Goal: Task Accomplishment & Management: Manage account settings

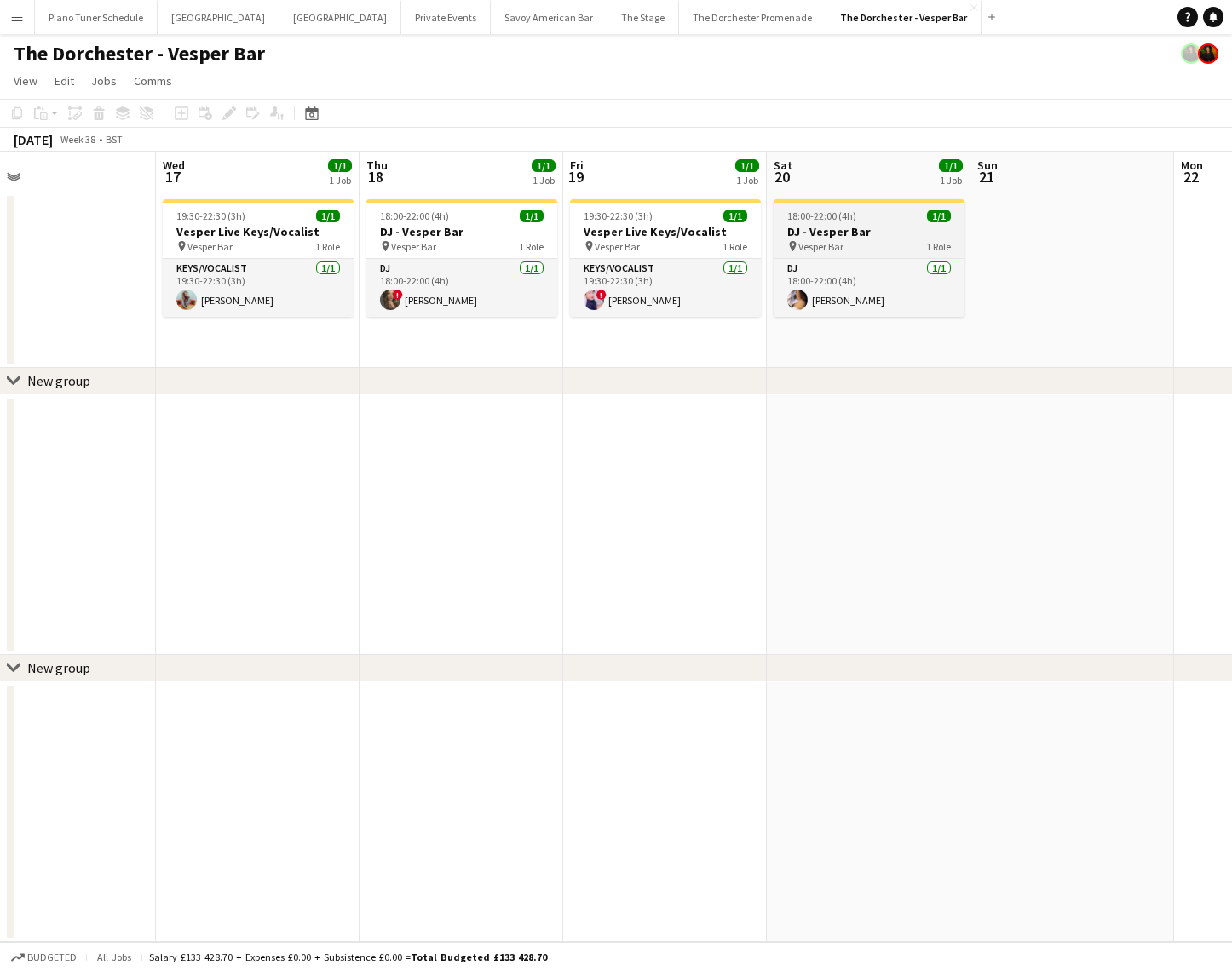
scroll to position [0, 664]
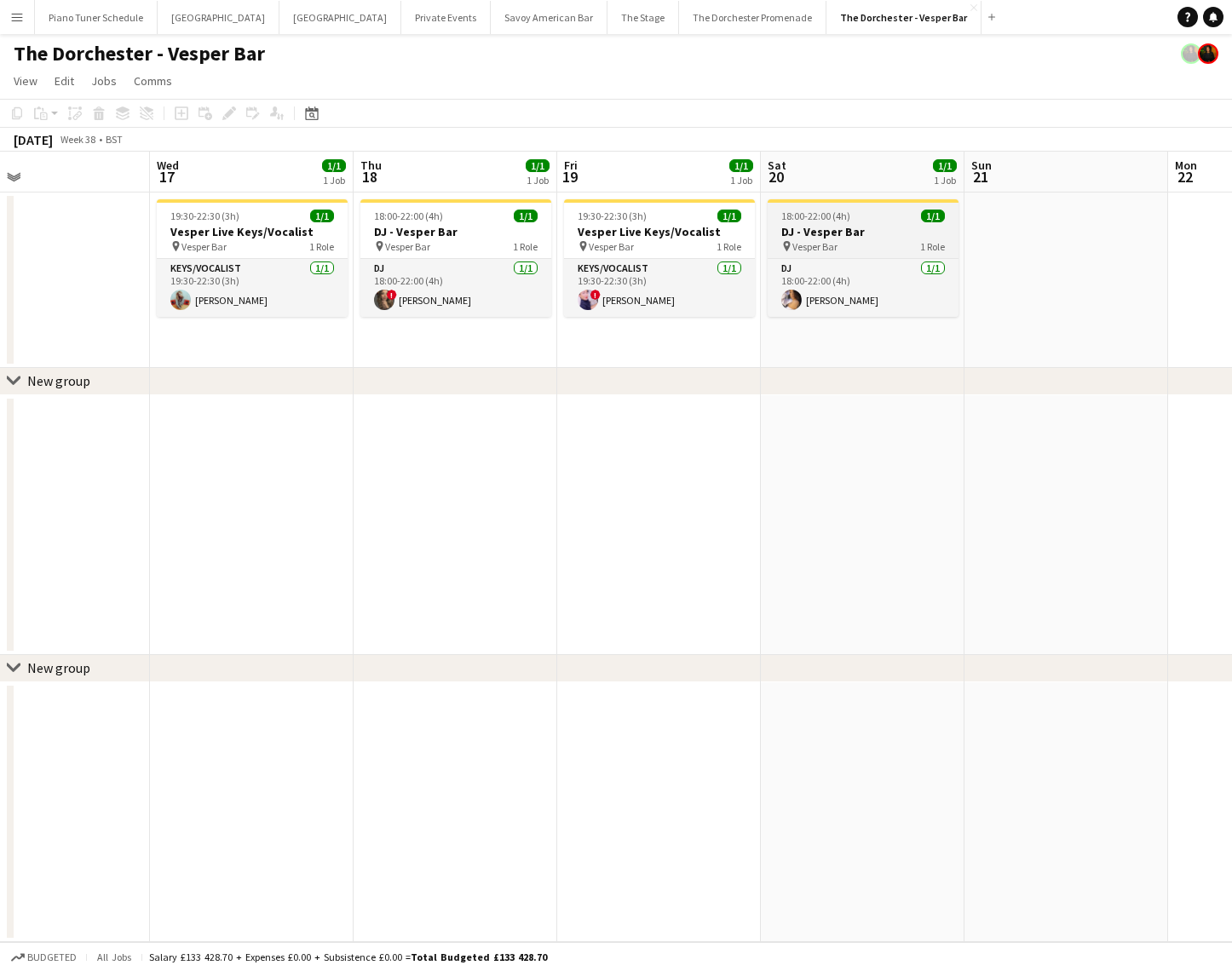
click at [782, 249] on icon "pin" at bounding box center [786, 246] width 11 height 10
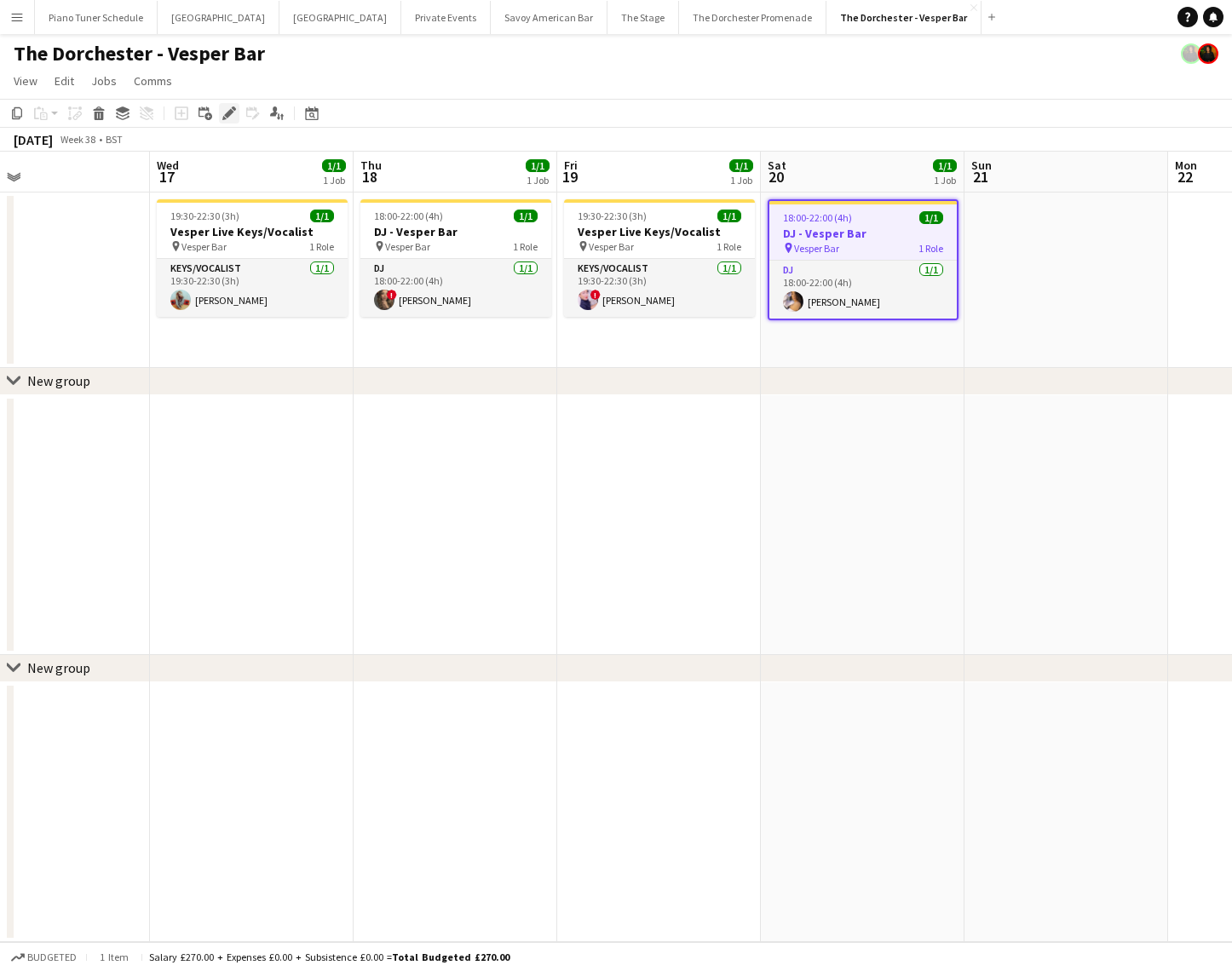
click at [222, 117] on icon "Edit" at bounding box center [229, 113] width 14 height 14
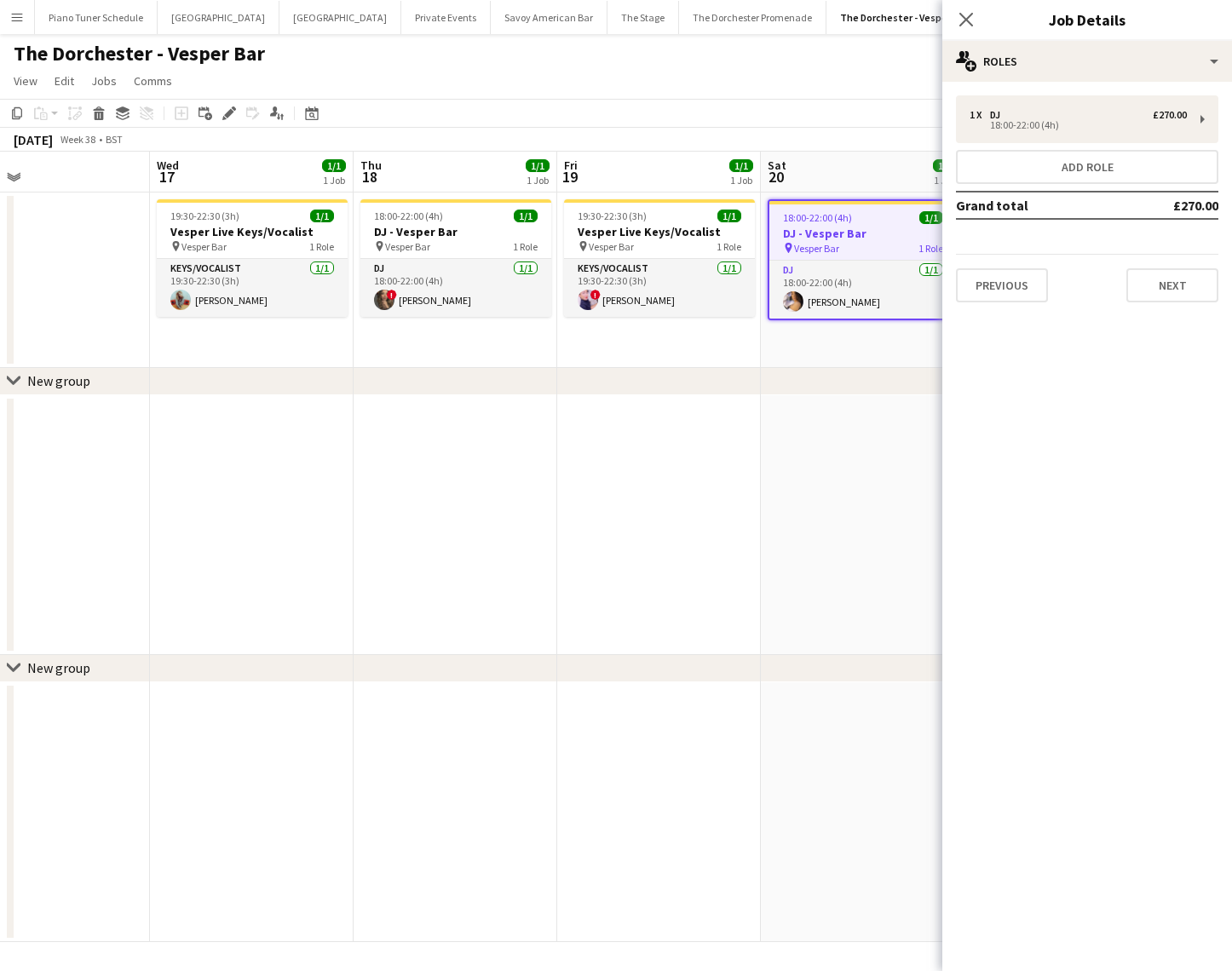
drag, startPoint x: 837, startPoint y: 291, endPoint x: 1097, endPoint y: 255, distance: 262.5
click at [837, 291] on app-card-role "DJ [DATE] 18:00-22:00 (4h) [PERSON_NAME]" at bounding box center [863, 290] width 188 height 58
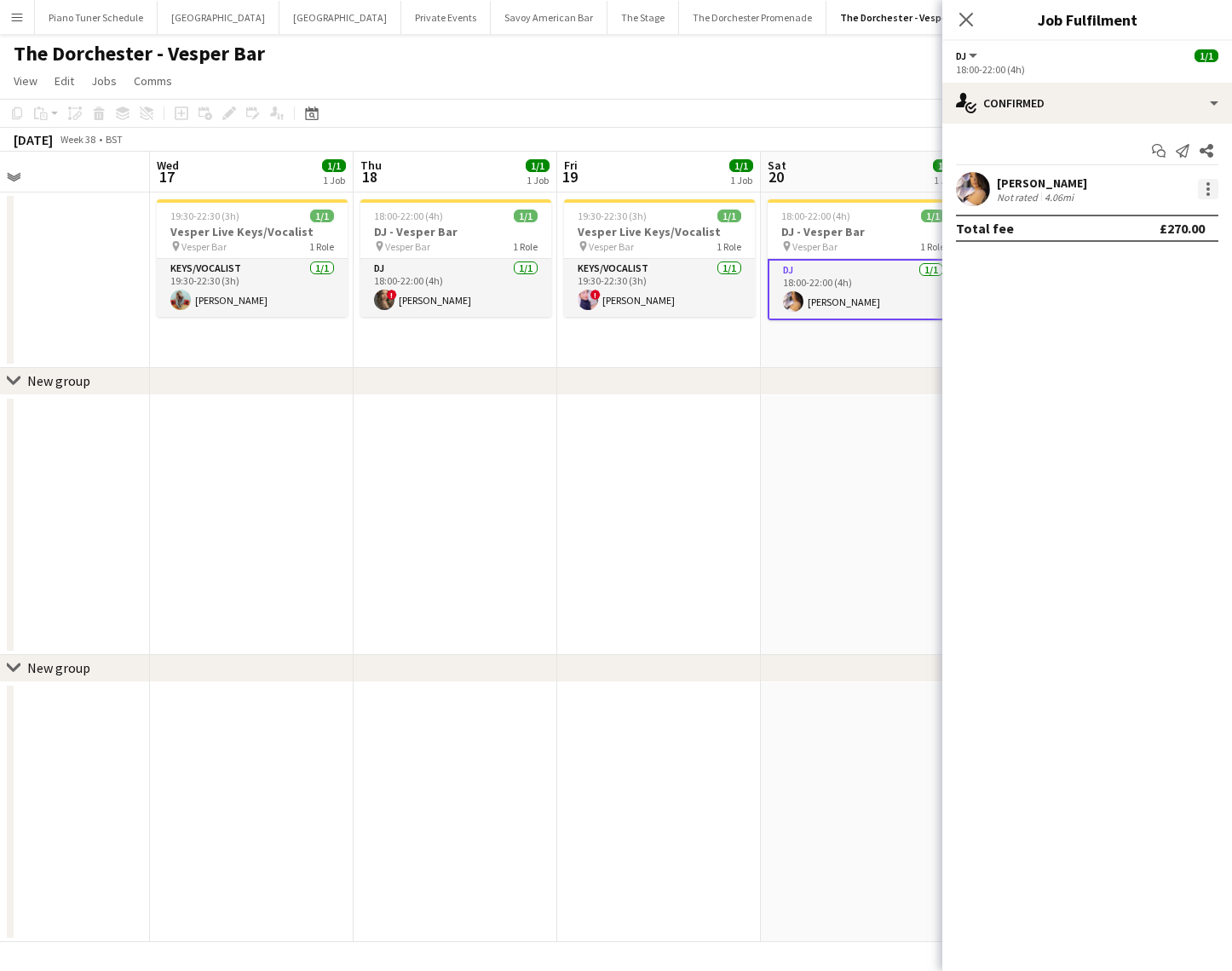
click at [1201, 194] on div at bounding box center [1207, 189] width 21 height 21
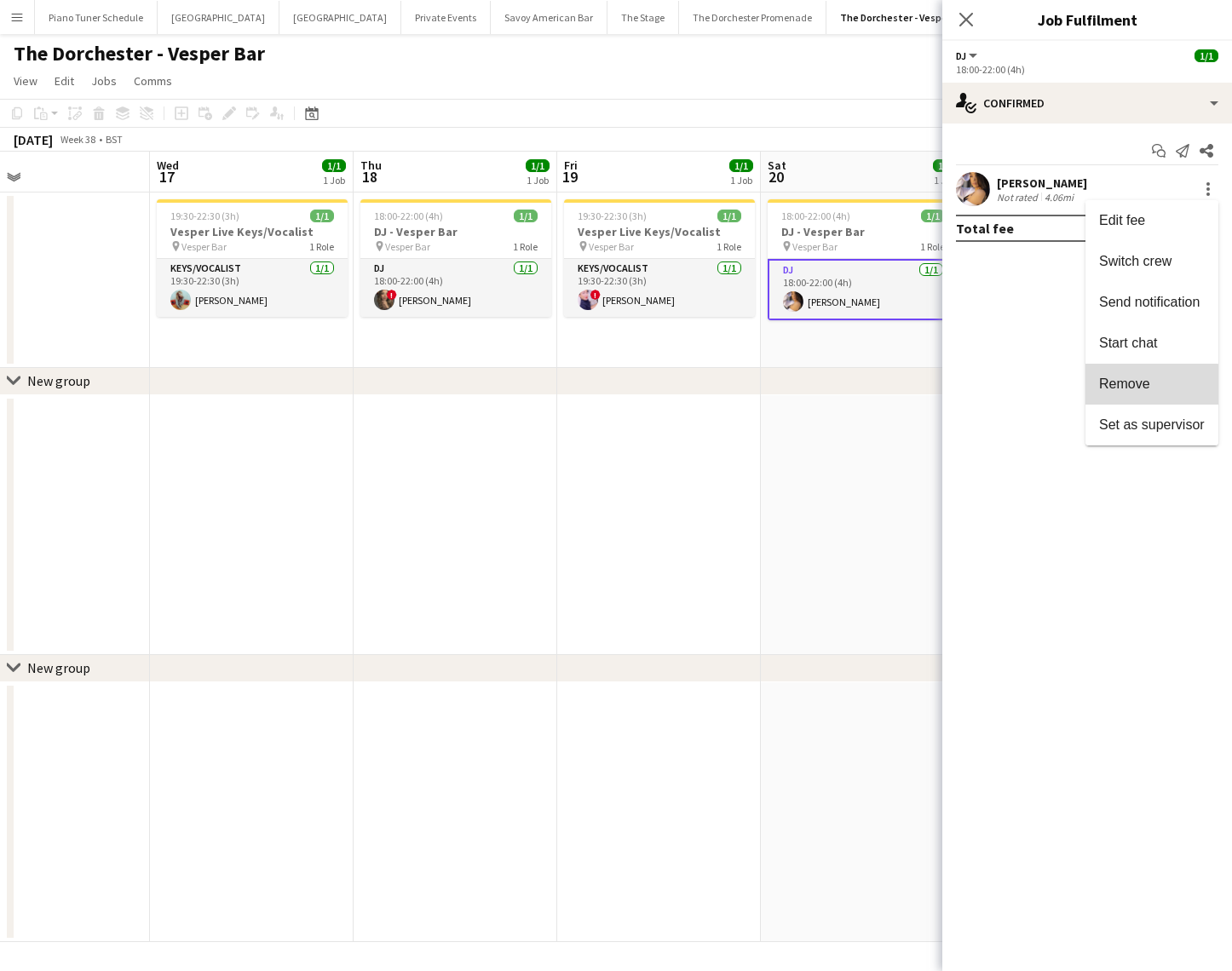
click at [1149, 387] on span "Remove" at bounding box center [1124, 383] width 51 height 15
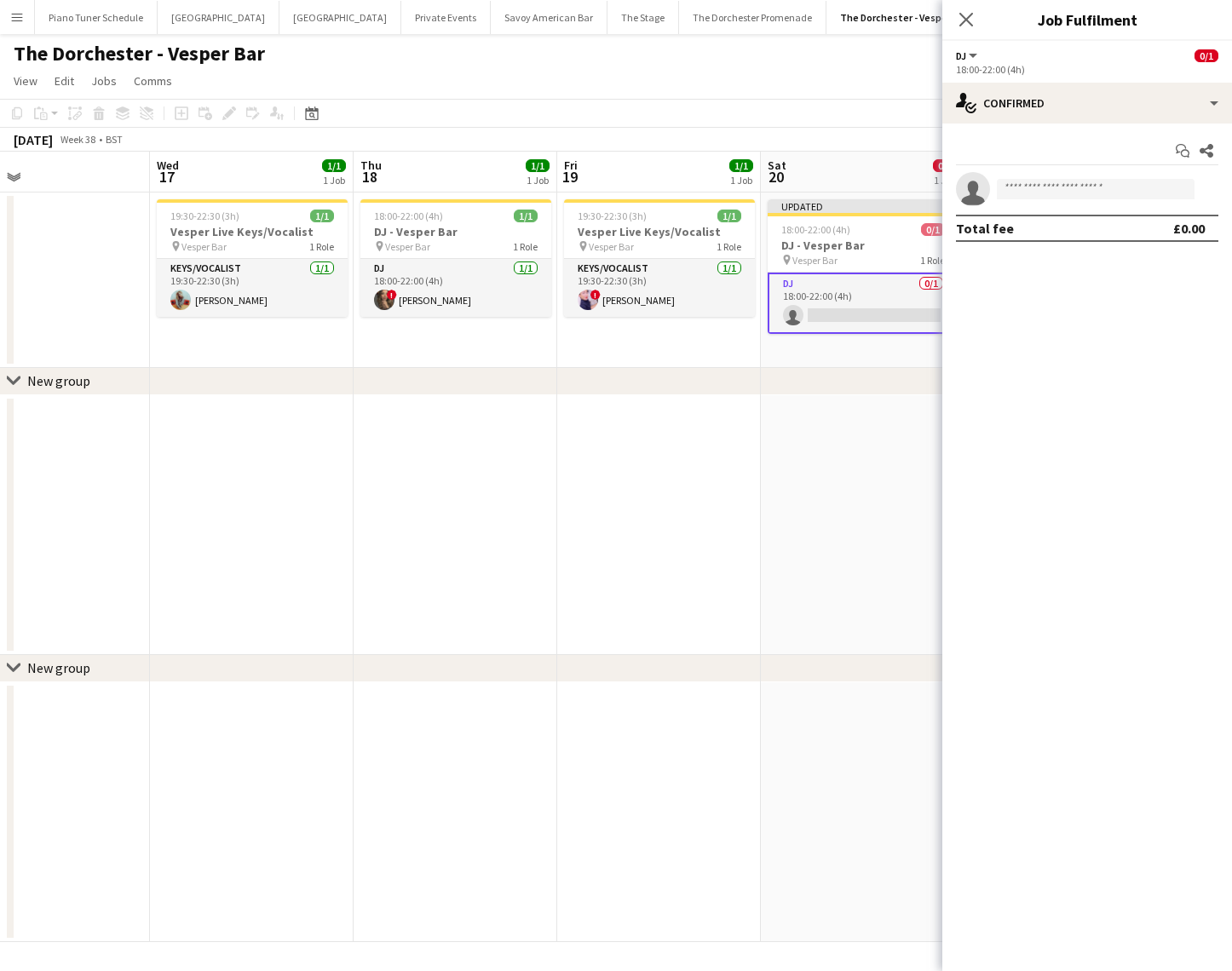
click at [1028, 200] on app-invite-slot "single-neutral-actions" at bounding box center [1087, 189] width 290 height 34
click at [1034, 186] on input at bounding box center [1095, 189] width 198 height 21
type input "*"
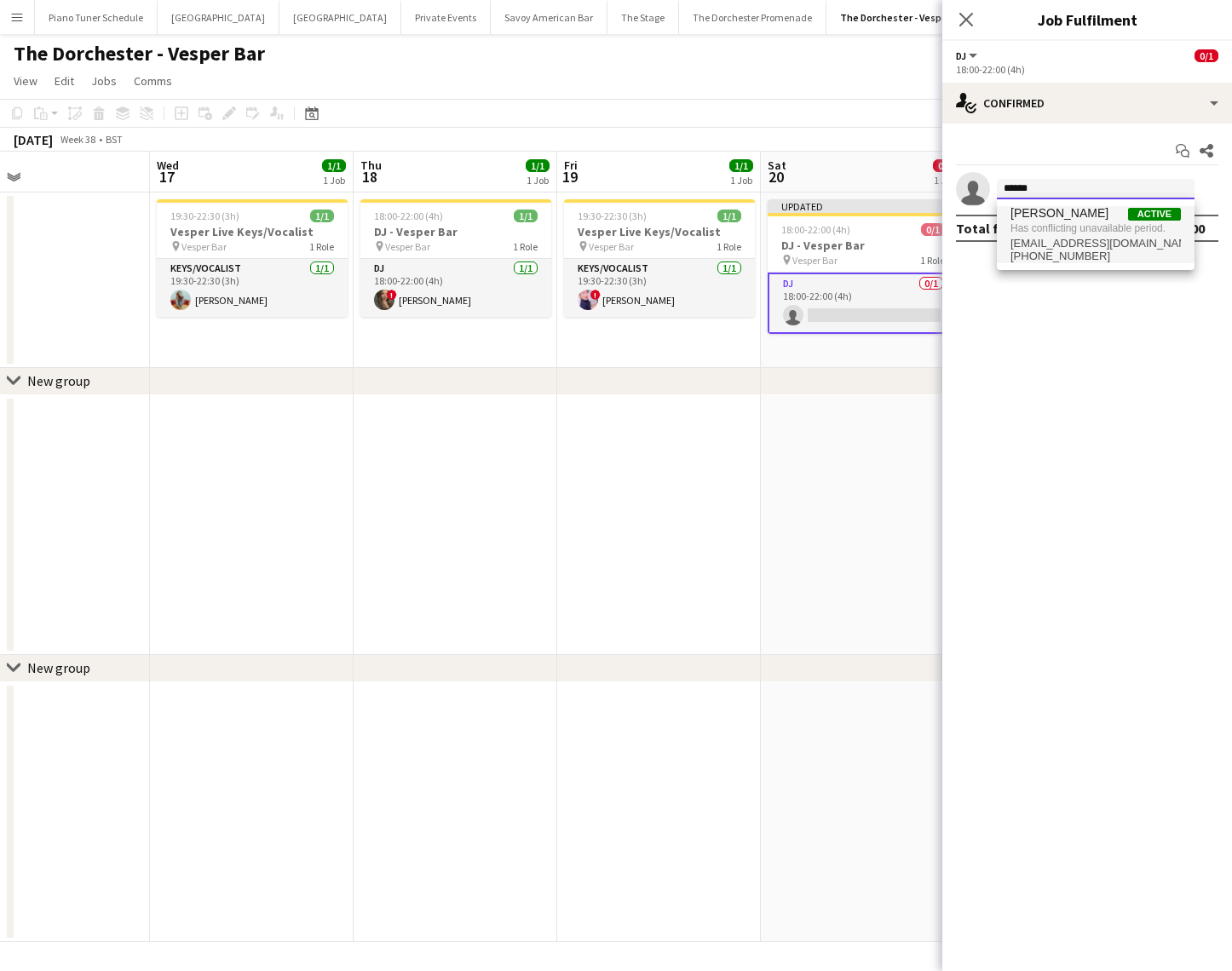
type input "******"
click at [1032, 219] on span "[PERSON_NAME]" at bounding box center [1059, 213] width 98 height 15
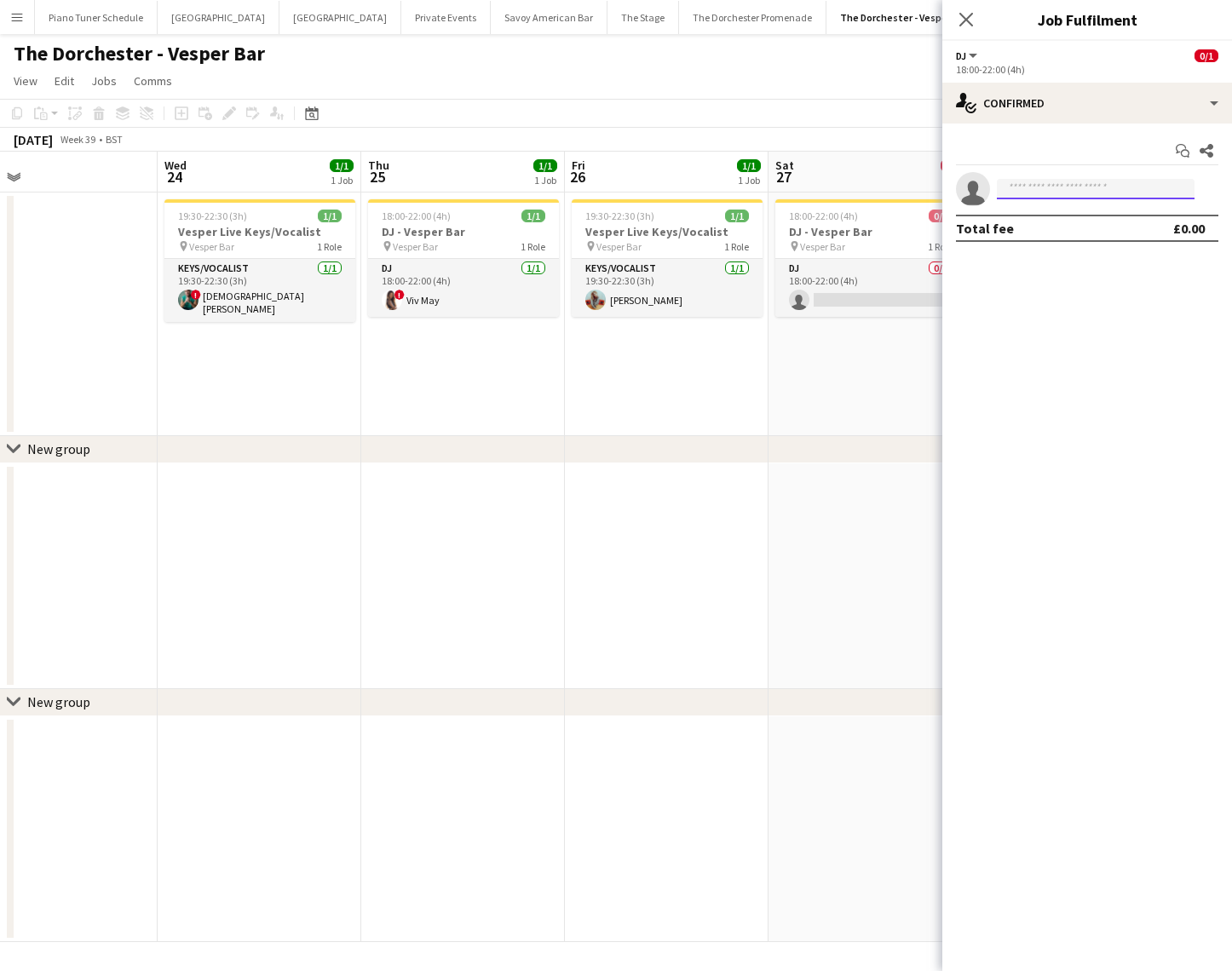
scroll to position [0, 450]
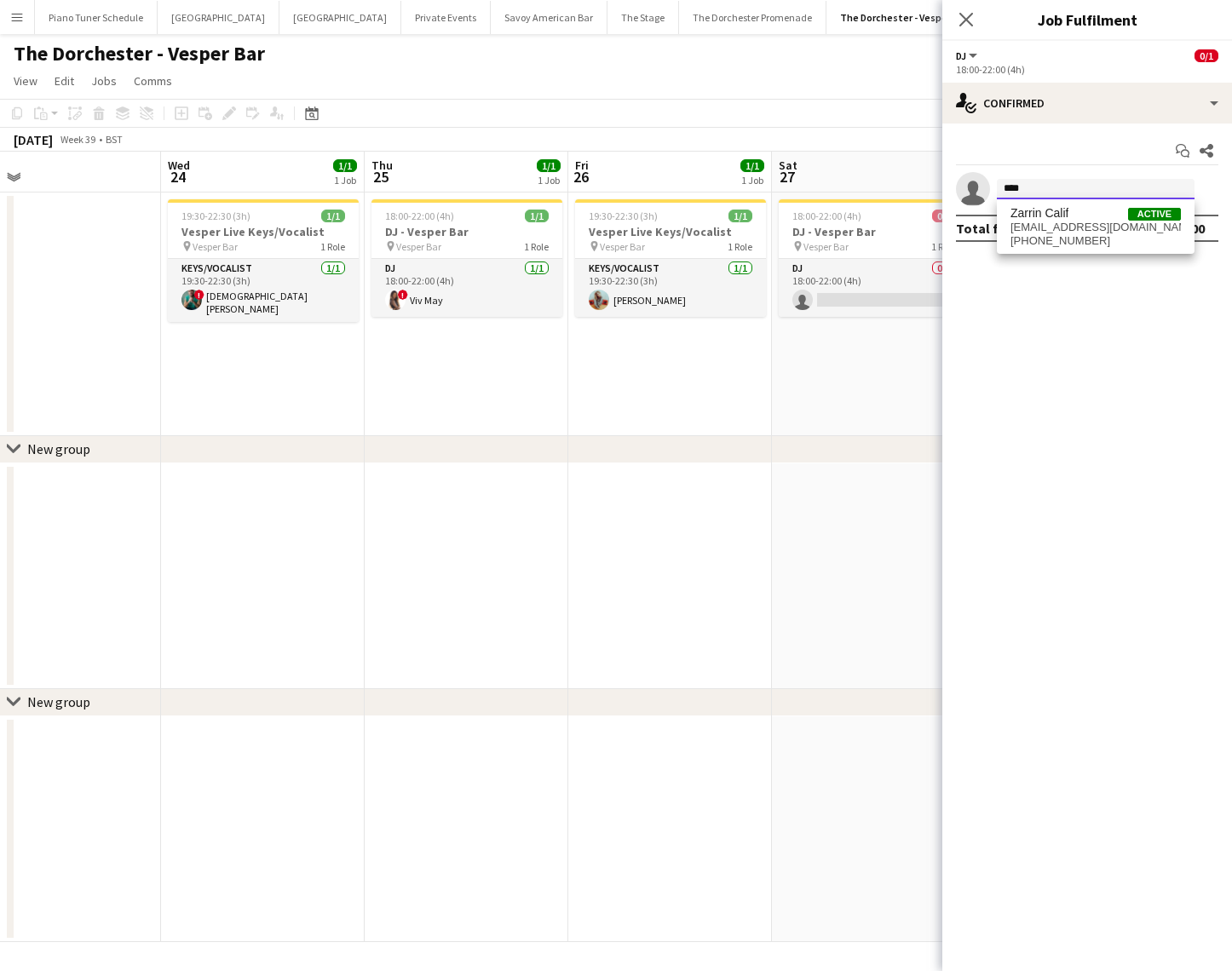
type input "****"
click at [1057, 230] on span "[EMAIL_ADDRESS][DOMAIN_NAME]" at bounding box center [1096, 227] width 171 height 14
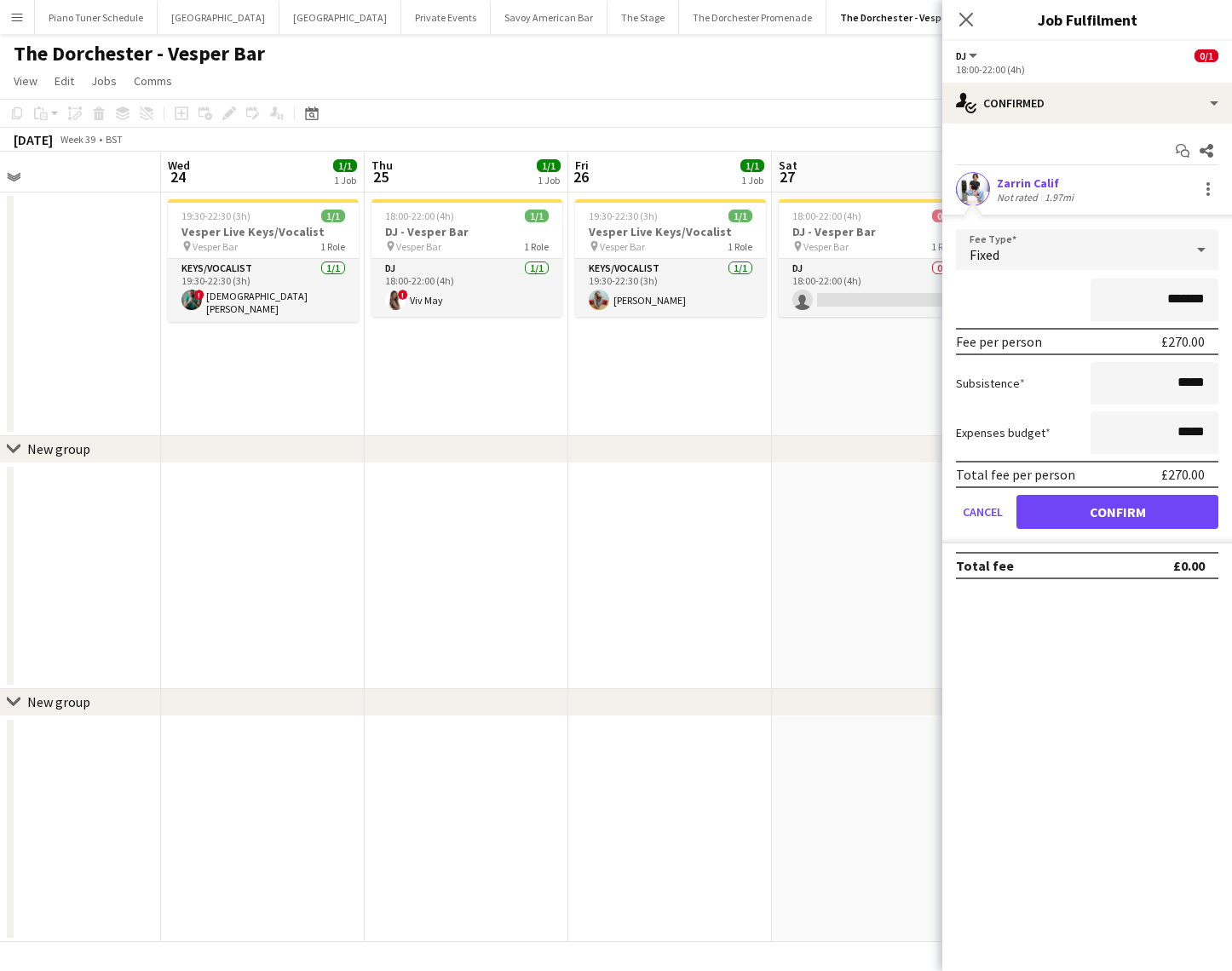
click at [525, 485] on app-date-cell at bounding box center [466, 576] width 204 height 225
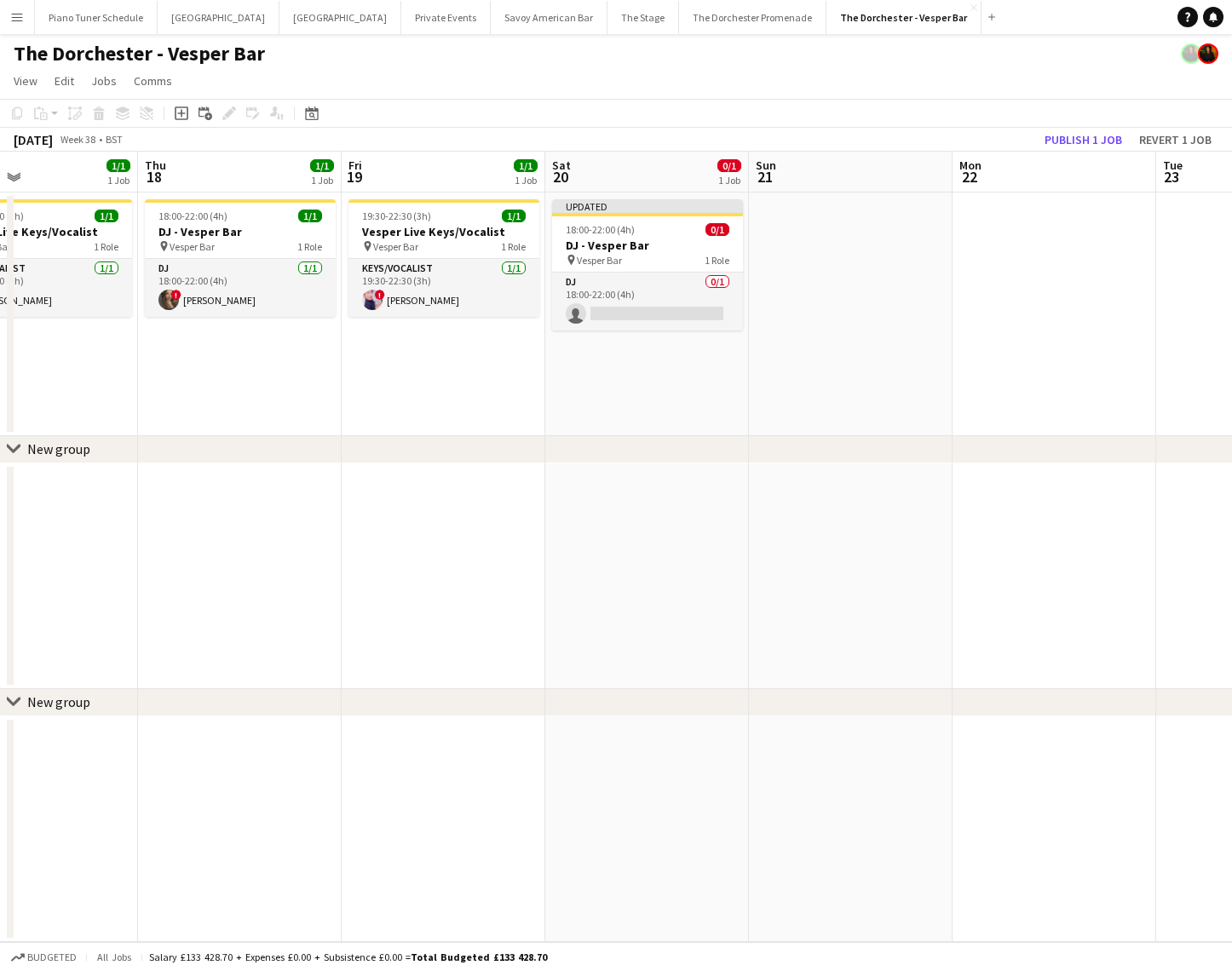
scroll to position [0, 459]
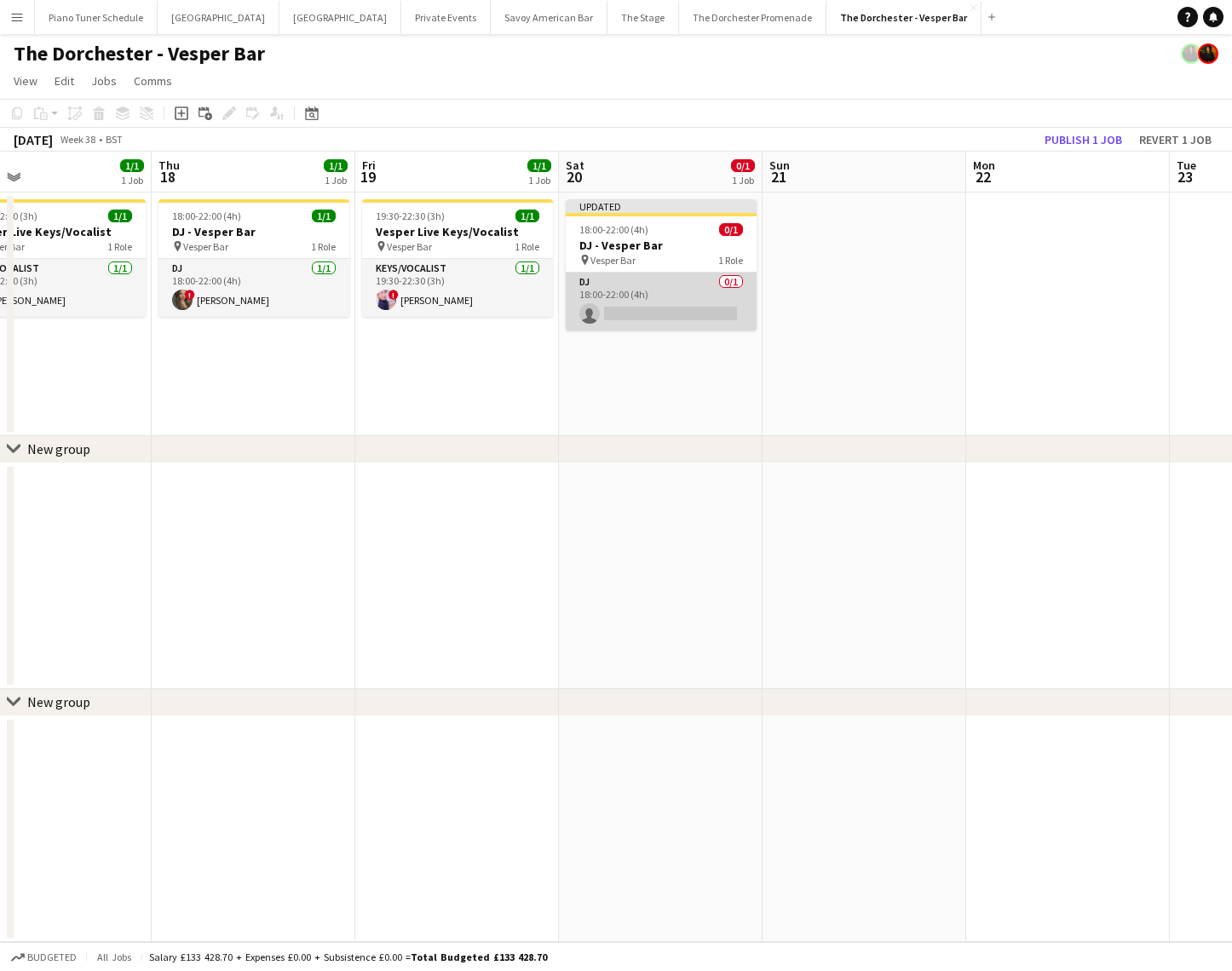
click at [643, 319] on app-card-role "DJ 0/1 18:00-22:00 (4h) single-neutral-actions" at bounding box center [661, 302] width 191 height 58
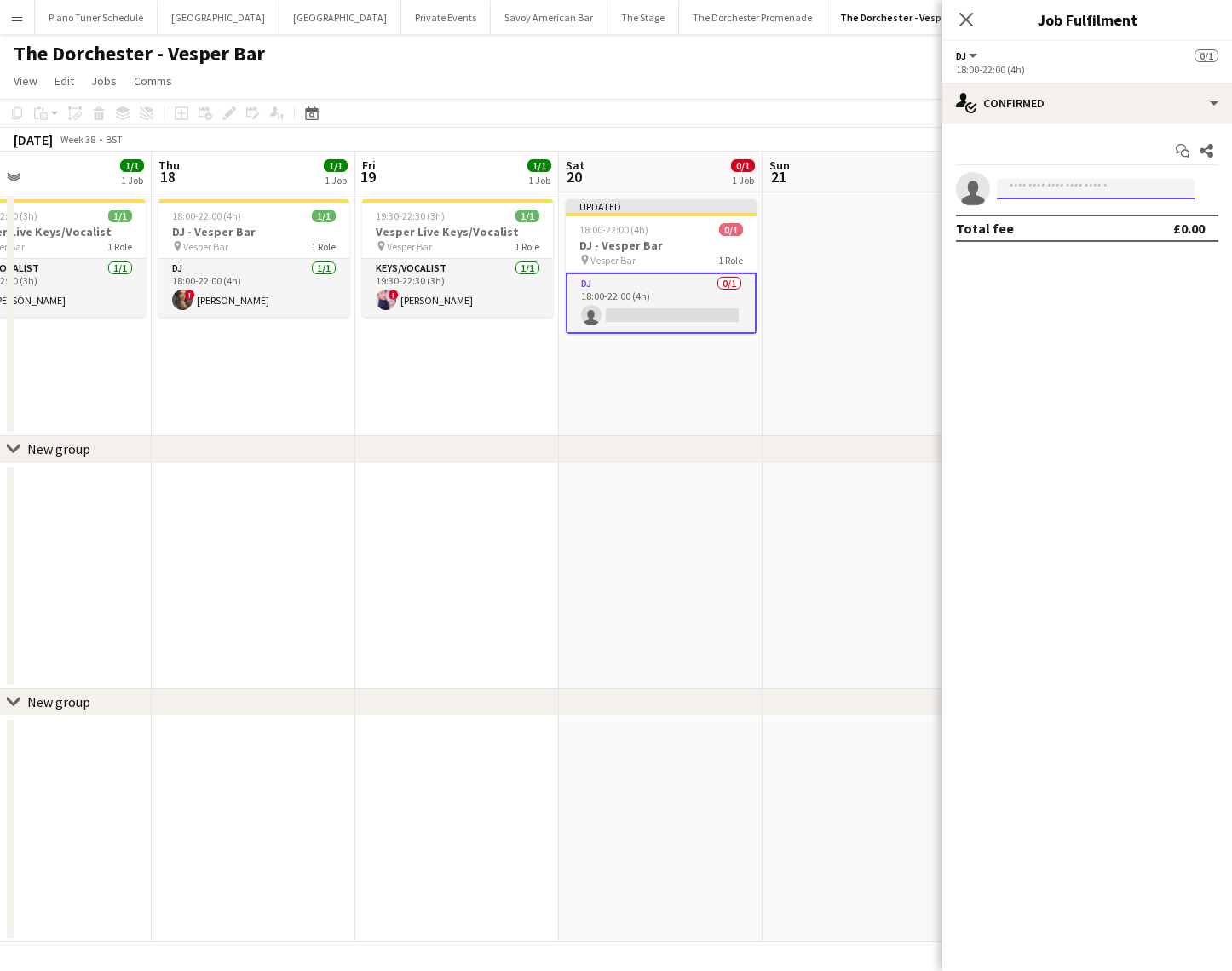
click at [1130, 182] on input at bounding box center [1095, 189] width 198 height 21
type input "***"
click at [1089, 236] on span "[PHONE_NUMBER]" at bounding box center [1096, 241] width 171 height 14
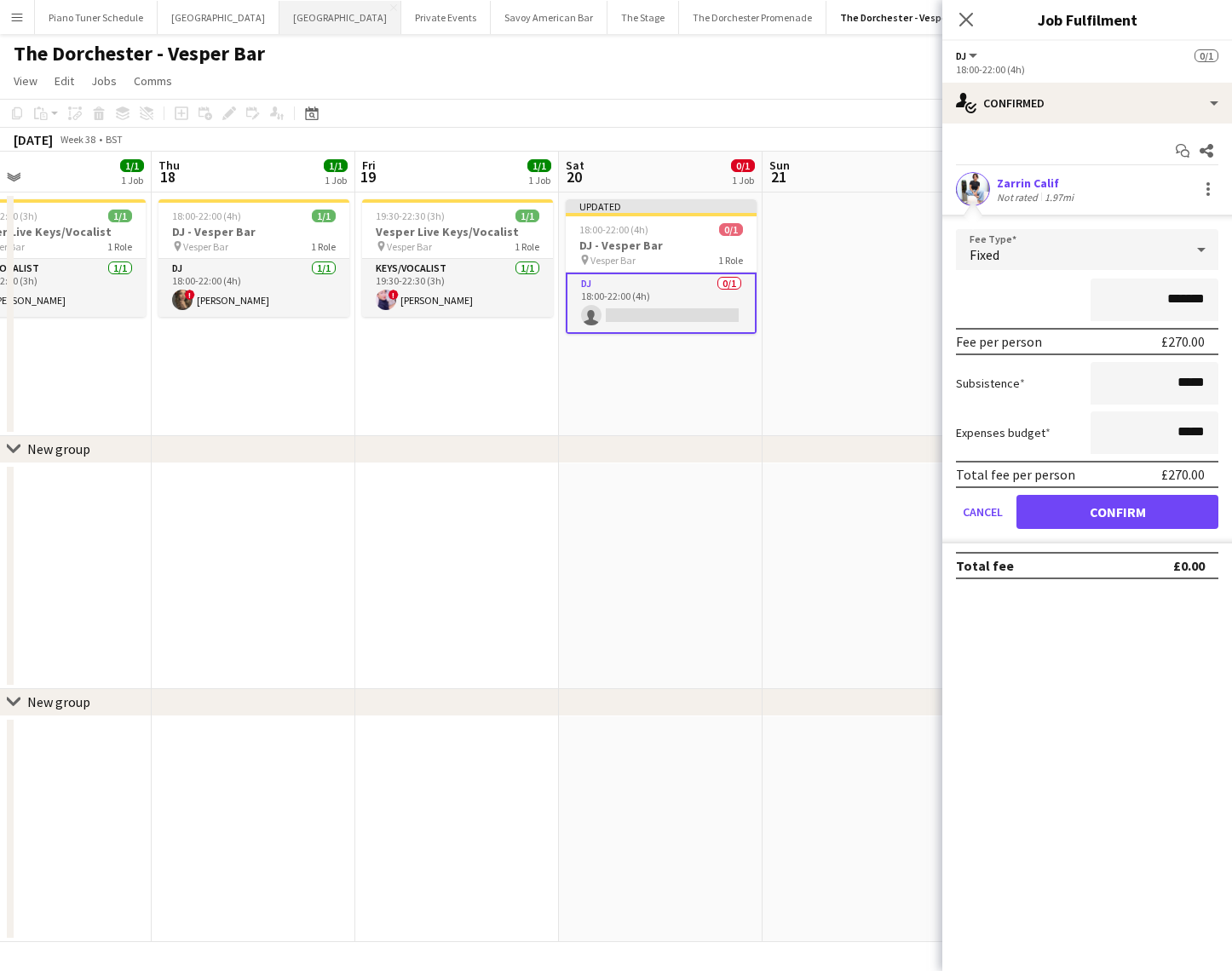
click at [288, 18] on button "[GEOGRAPHIC_DATA]" at bounding box center [340, 17] width 122 height 33
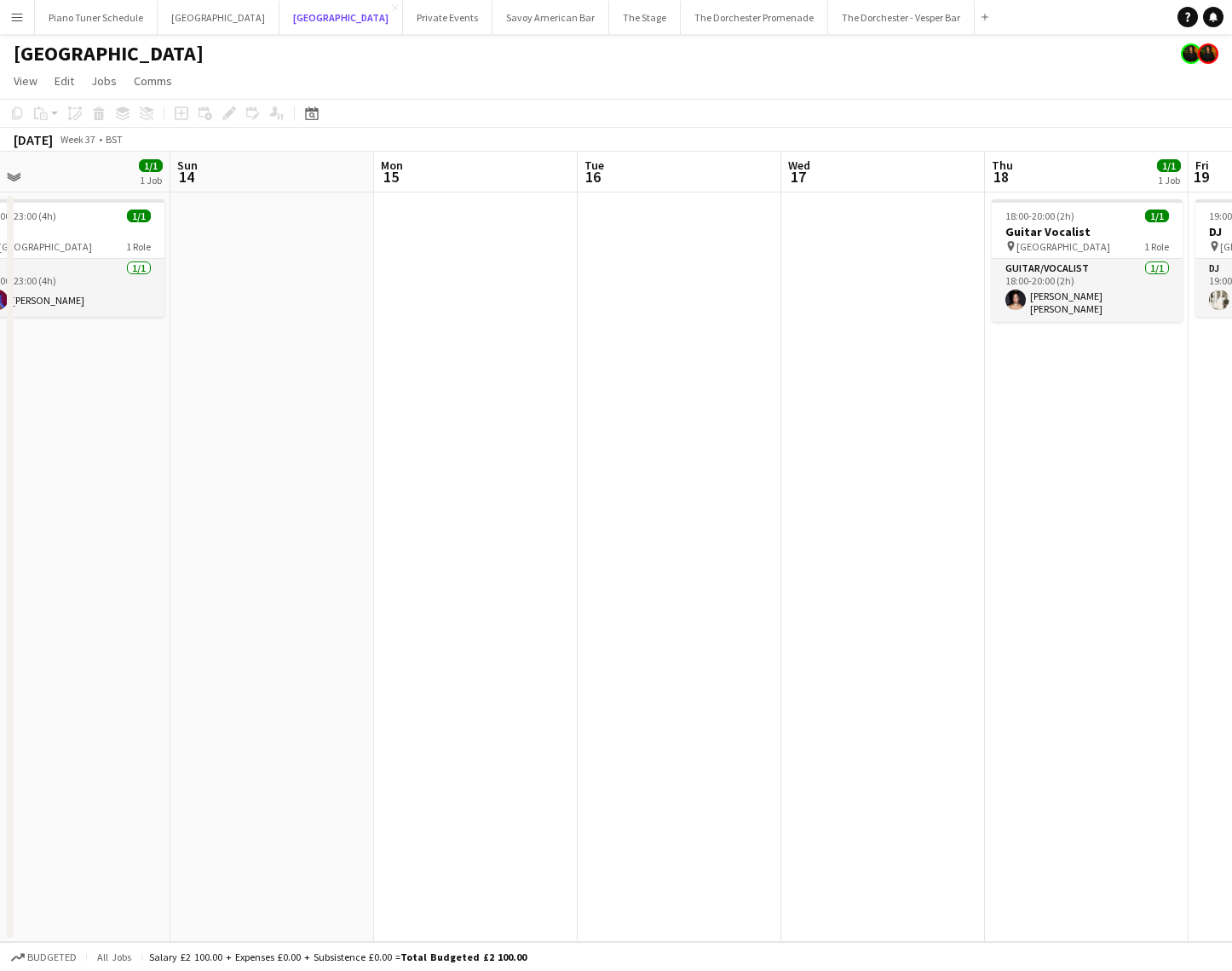
scroll to position [0, 432]
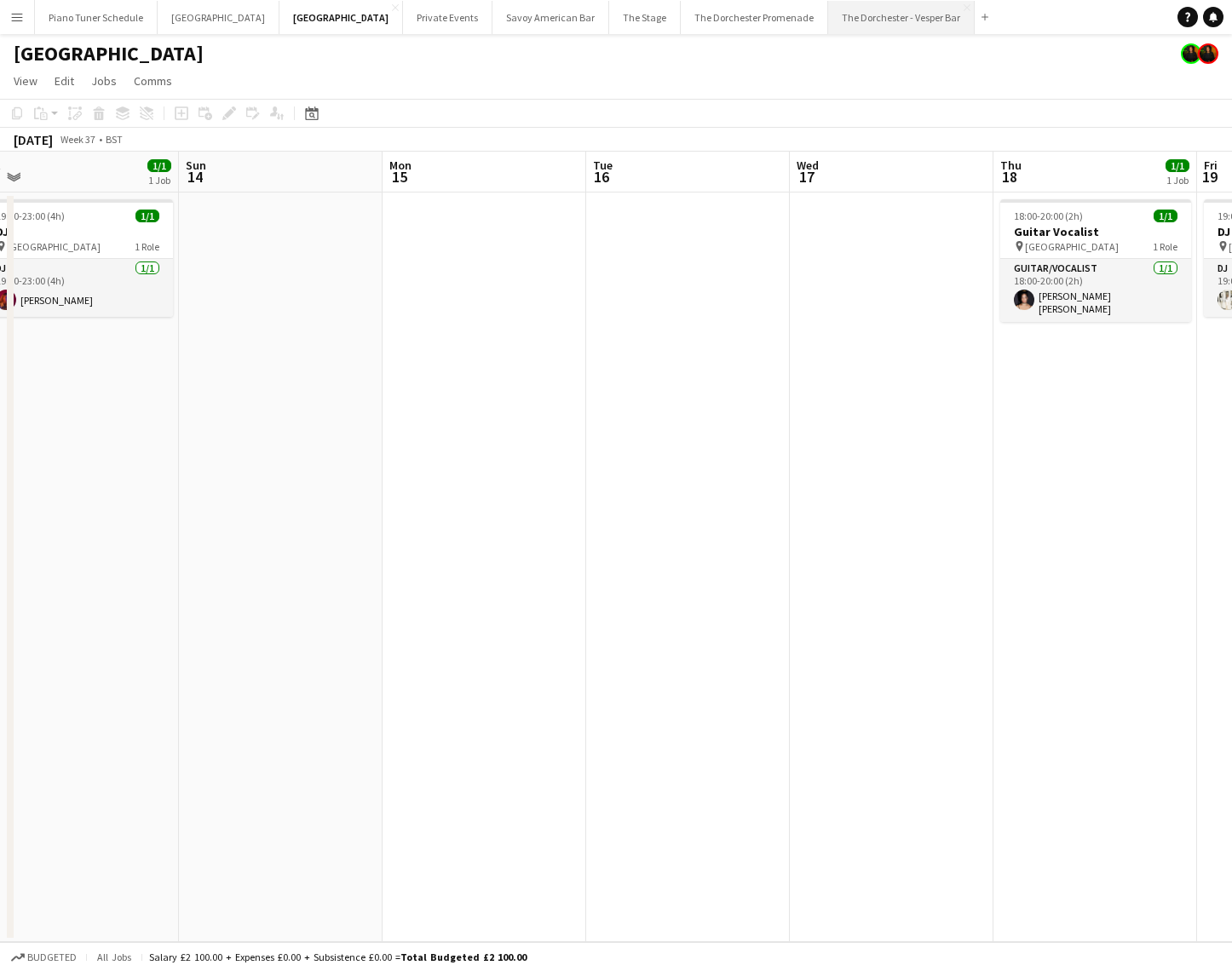
click at [828, 29] on button "The Dorchester - Vesper Bar Close" at bounding box center [901, 17] width 147 height 33
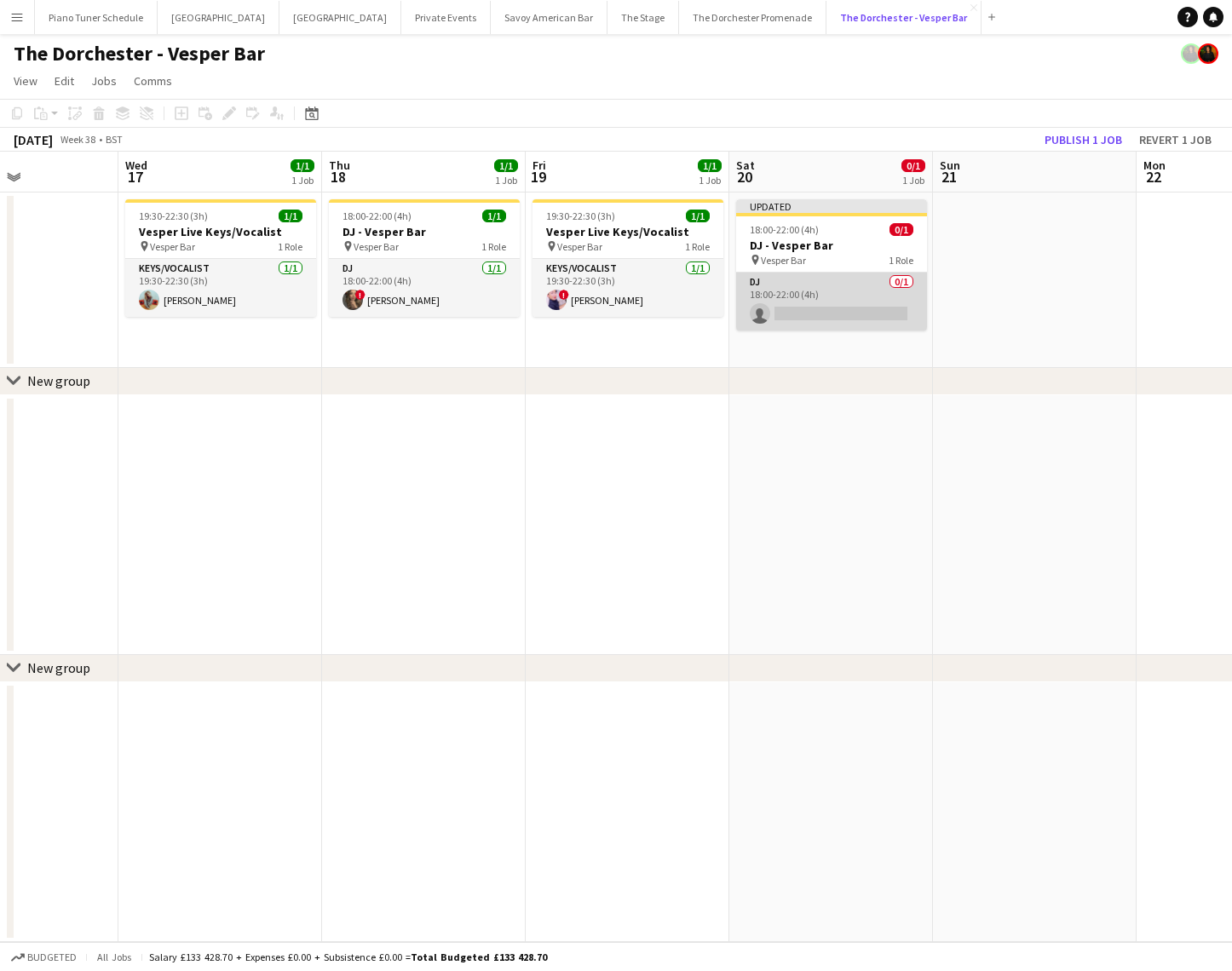
scroll to position [0, 704]
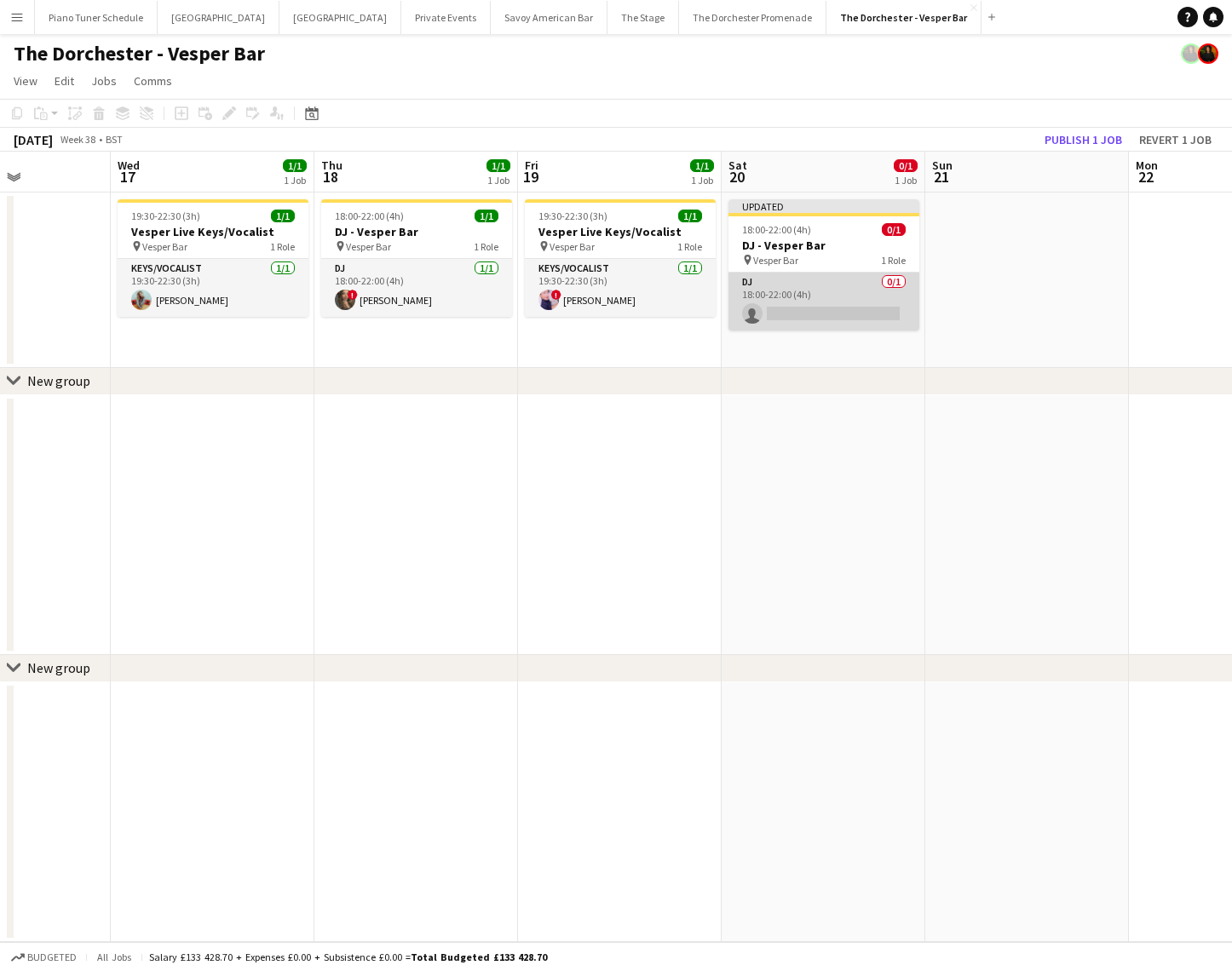
click at [820, 320] on app-card-role "DJ 0/1 18:00-22:00 (4h) single-neutral-actions" at bounding box center [824, 302] width 191 height 58
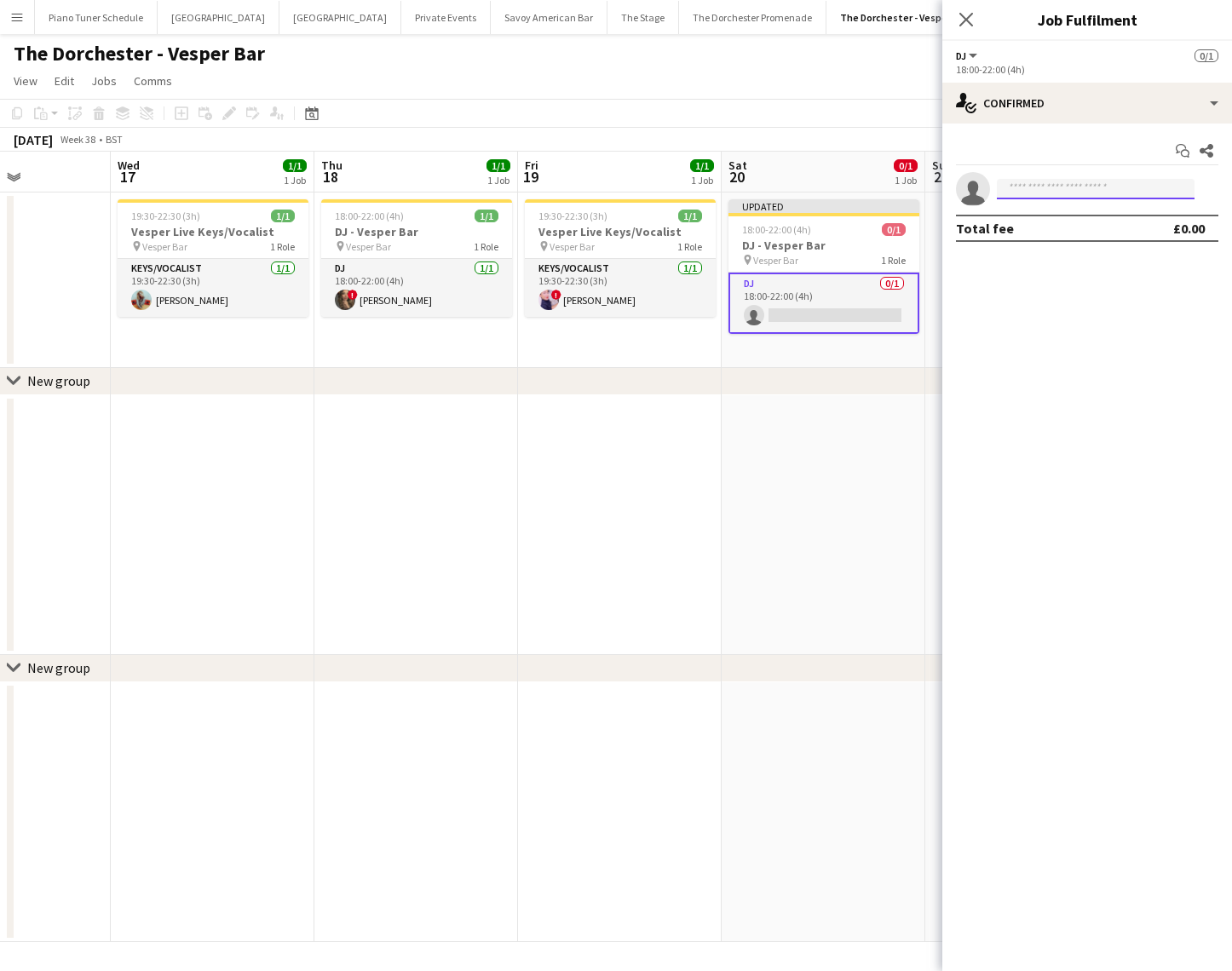
click at [1030, 185] on input at bounding box center [1095, 189] width 198 height 21
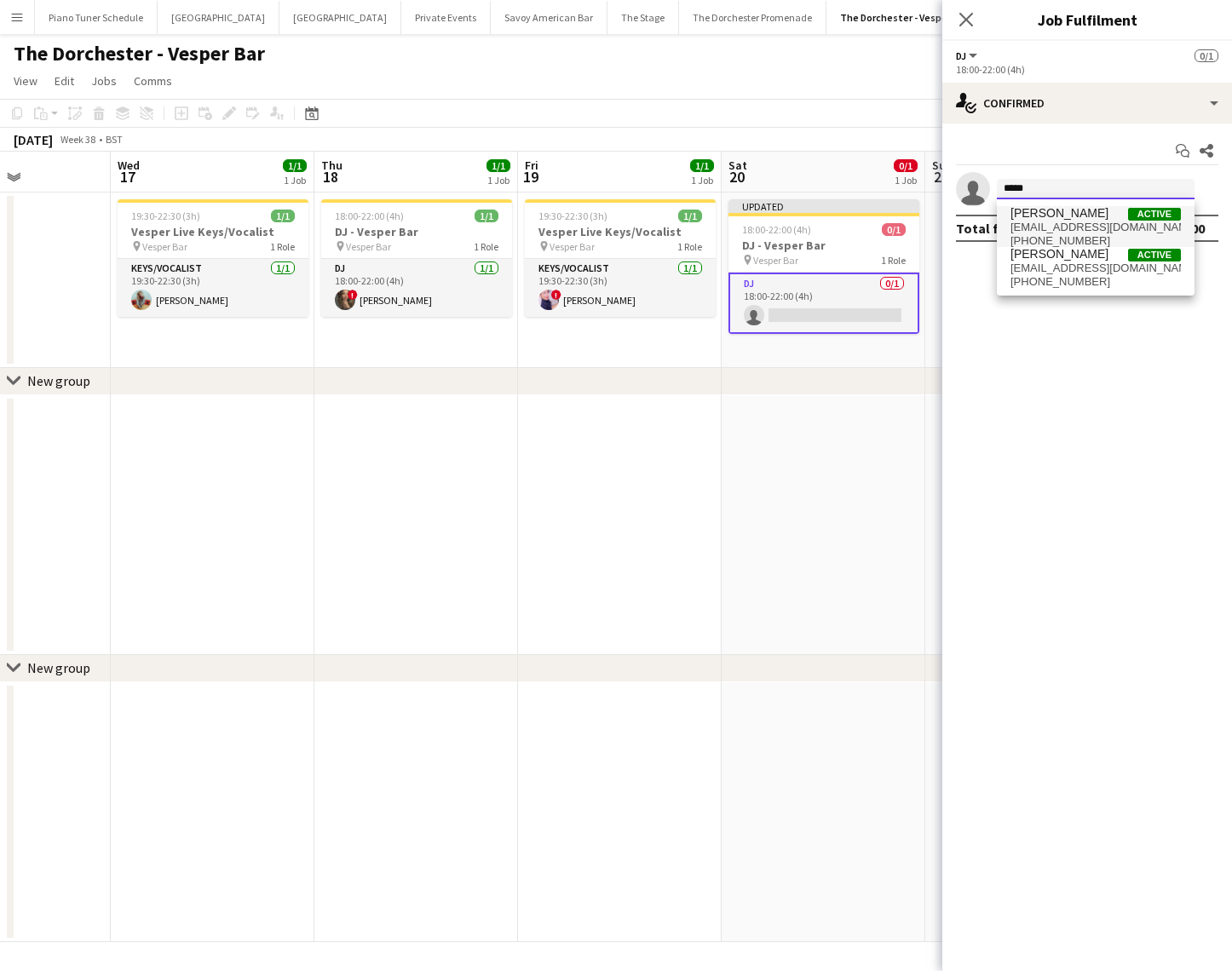
type input "*****"
click at [1022, 223] on span "[EMAIL_ADDRESS][DOMAIN_NAME]" at bounding box center [1096, 227] width 171 height 14
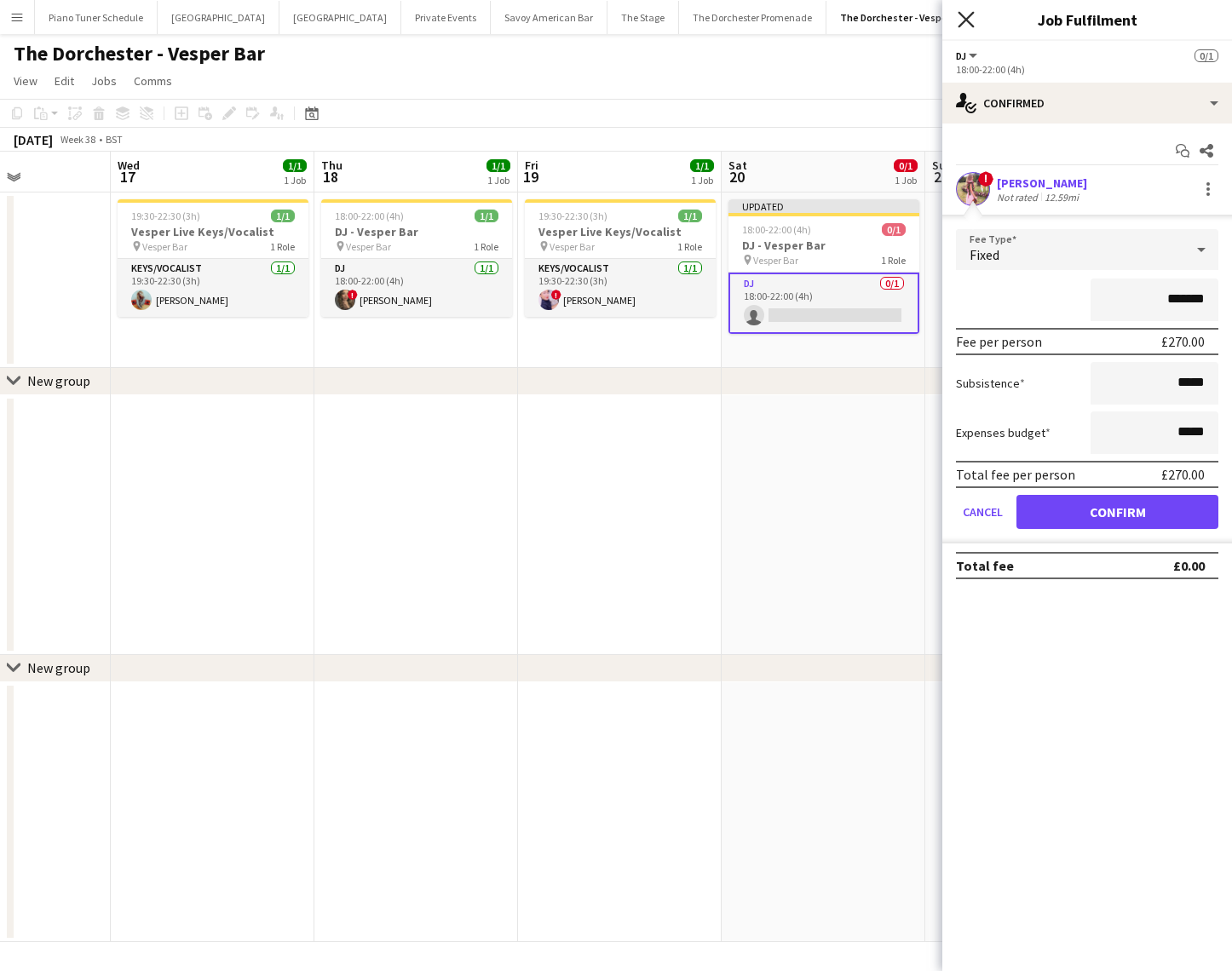
click at [973, 24] on icon "Close pop-in" at bounding box center [965, 19] width 16 height 16
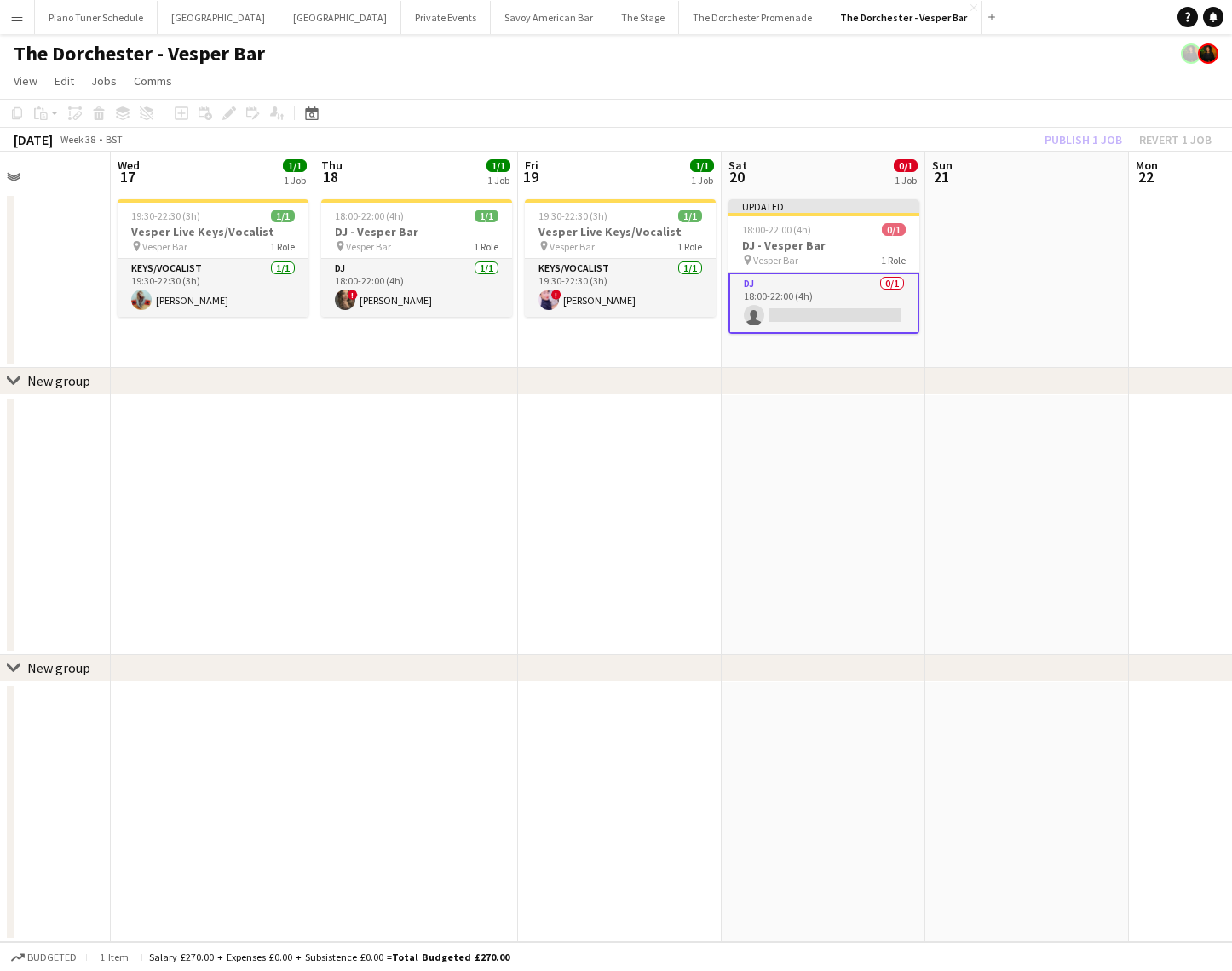
click at [846, 316] on app-card-role "DJ 0/1 18:00-22:00 (4h) single-neutral-actions" at bounding box center [824, 304] width 191 height 62
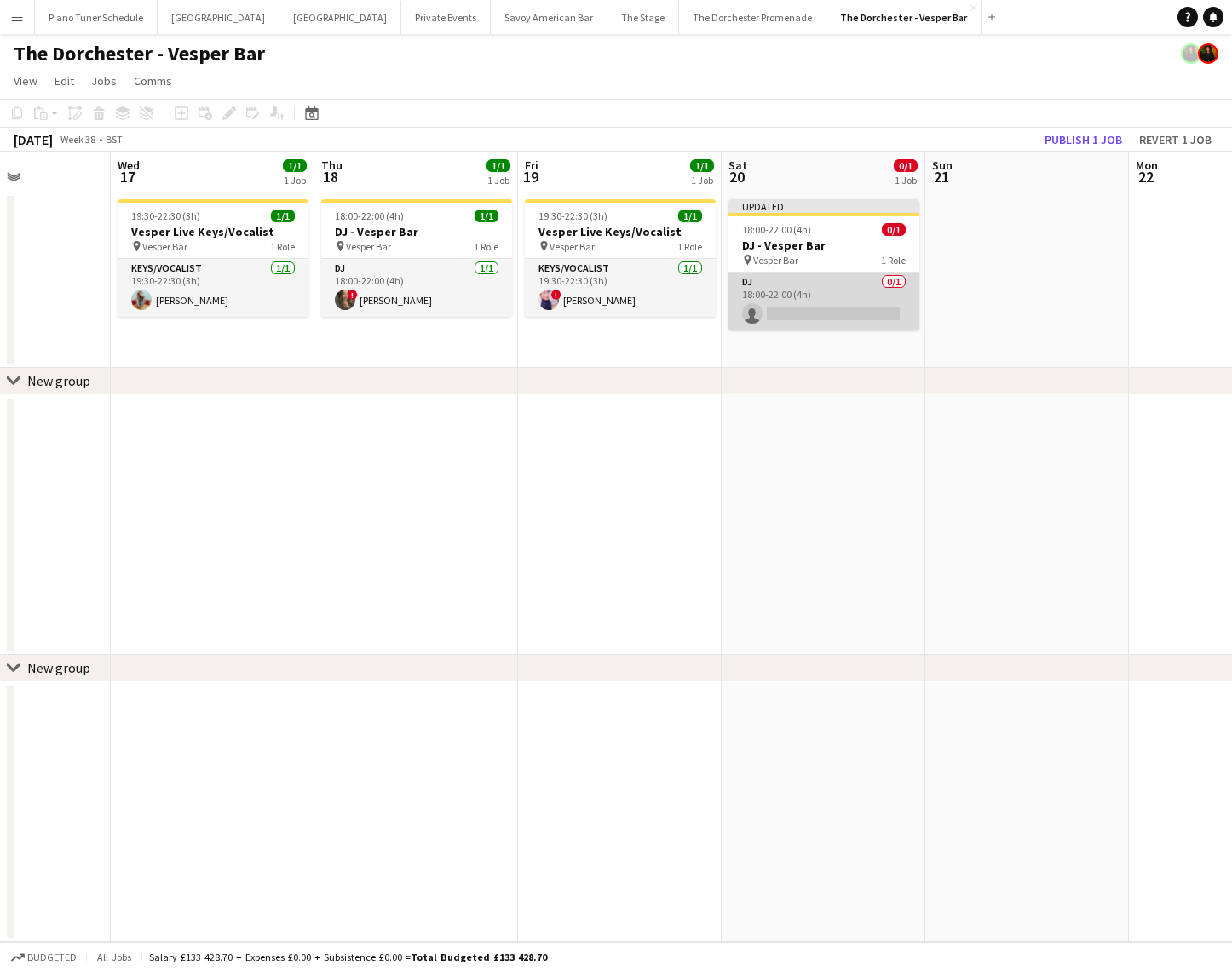
drag, startPoint x: 807, startPoint y: 304, endPoint x: 872, endPoint y: 291, distance: 66.3
click at [808, 304] on app-card-role "DJ 0/1 18:00-22:00 (4h) single-neutral-actions" at bounding box center [824, 302] width 191 height 58
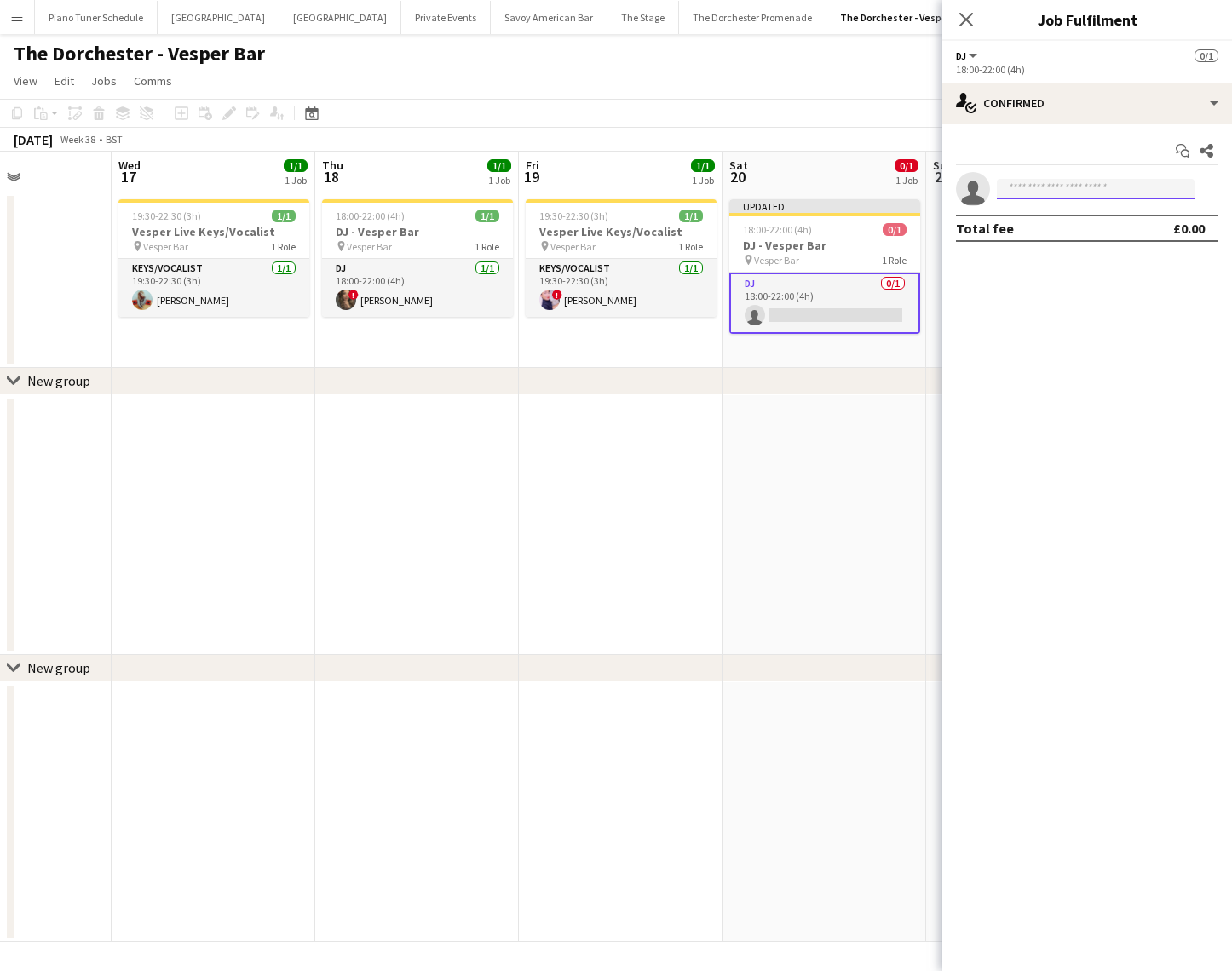
click at [1046, 189] on input at bounding box center [1095, 189] width 198 height 21
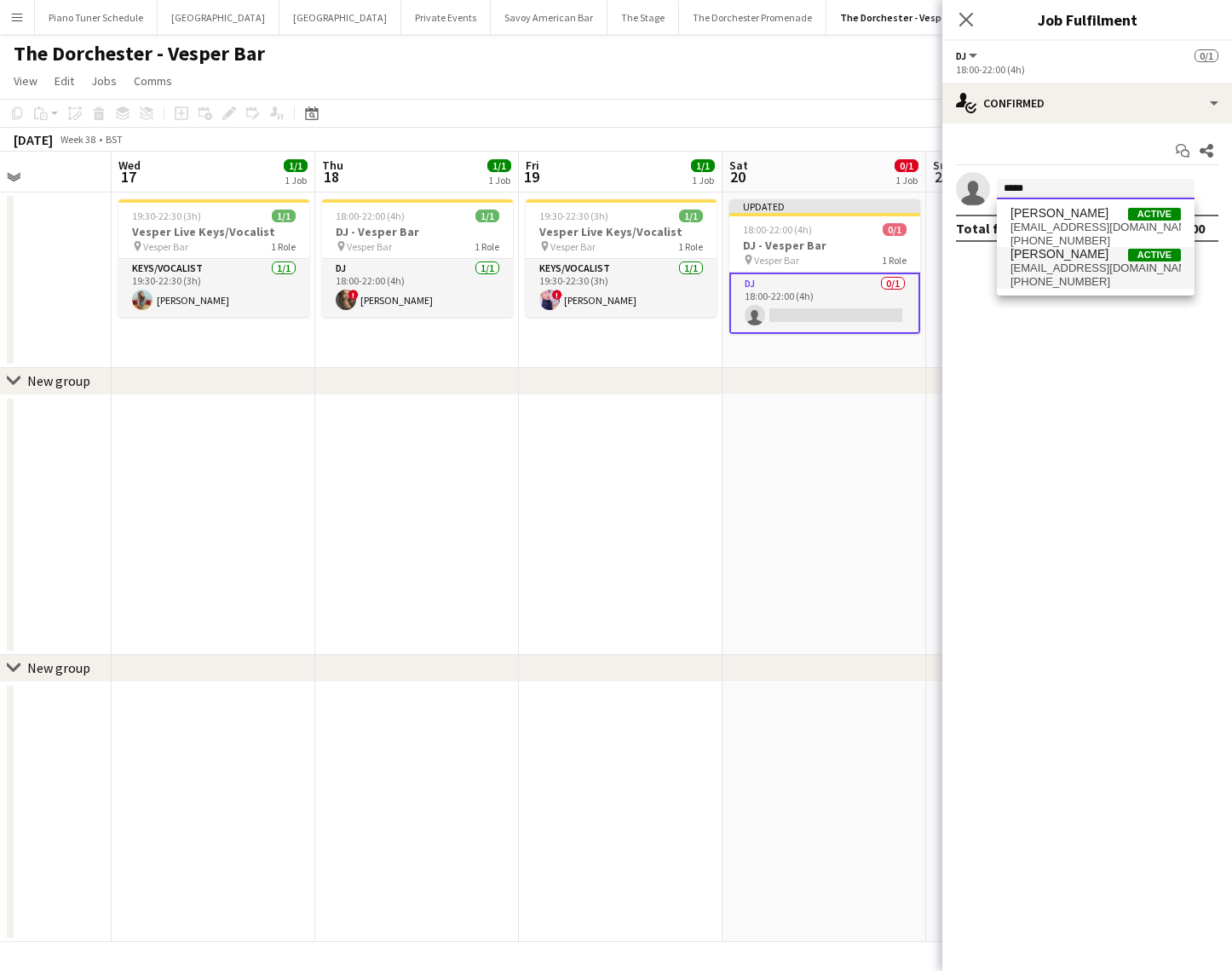
type input "*****"
click at [1071, 258] on span "[PERSON_NAME]" at bounding box center [1059, 254] width 98 height 15
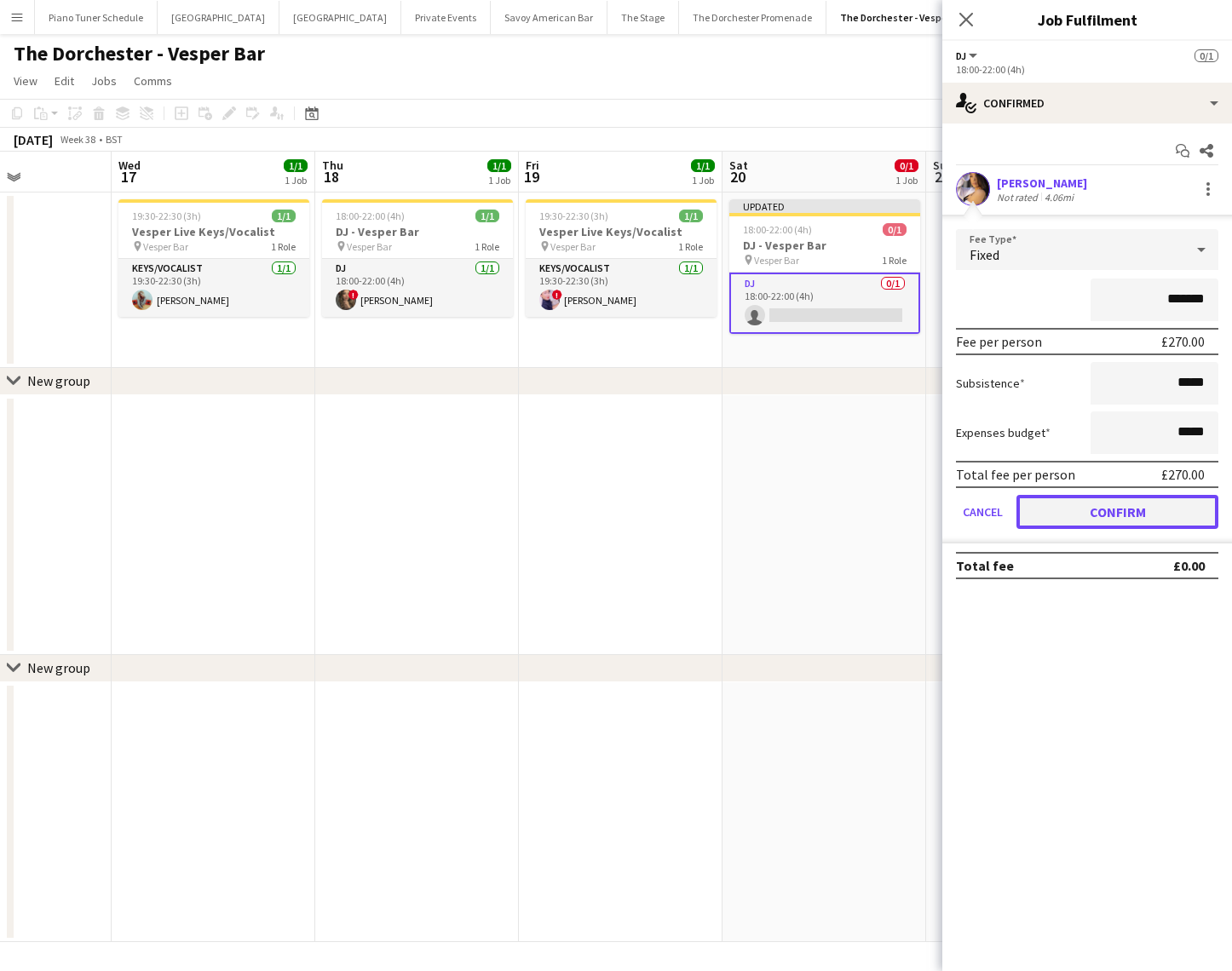
click at [1055, 500] on button "Confirm" at bounding box center [1117, 512] width 202 height 34
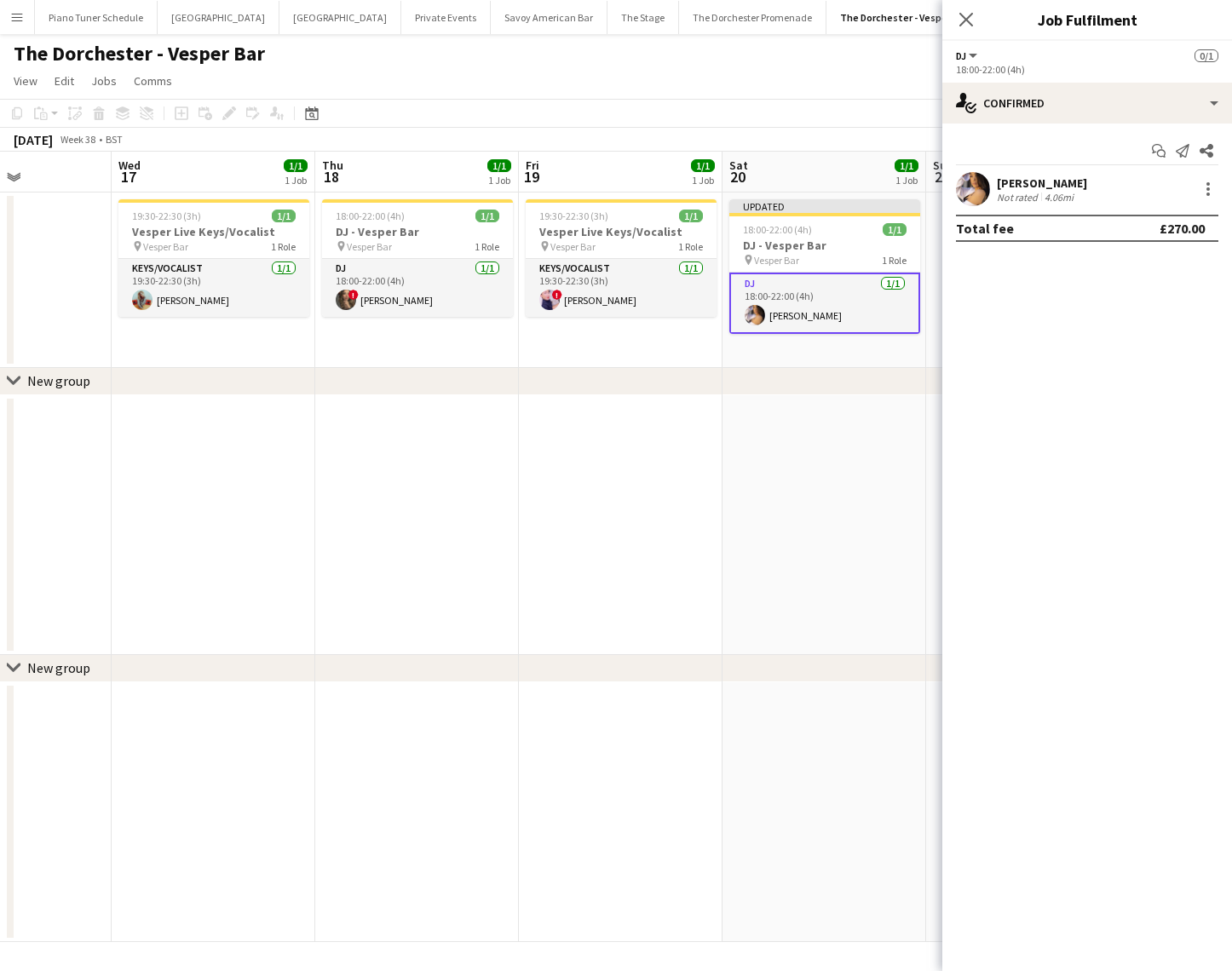
drag, startPoint x: 965, startPoint y: 15, endPoint x: 908, endPoint y: 153, distance: 149.3
click at [966, 15] on icon "Close pop-in" at bounding box center [966, 20] width 14 height 14
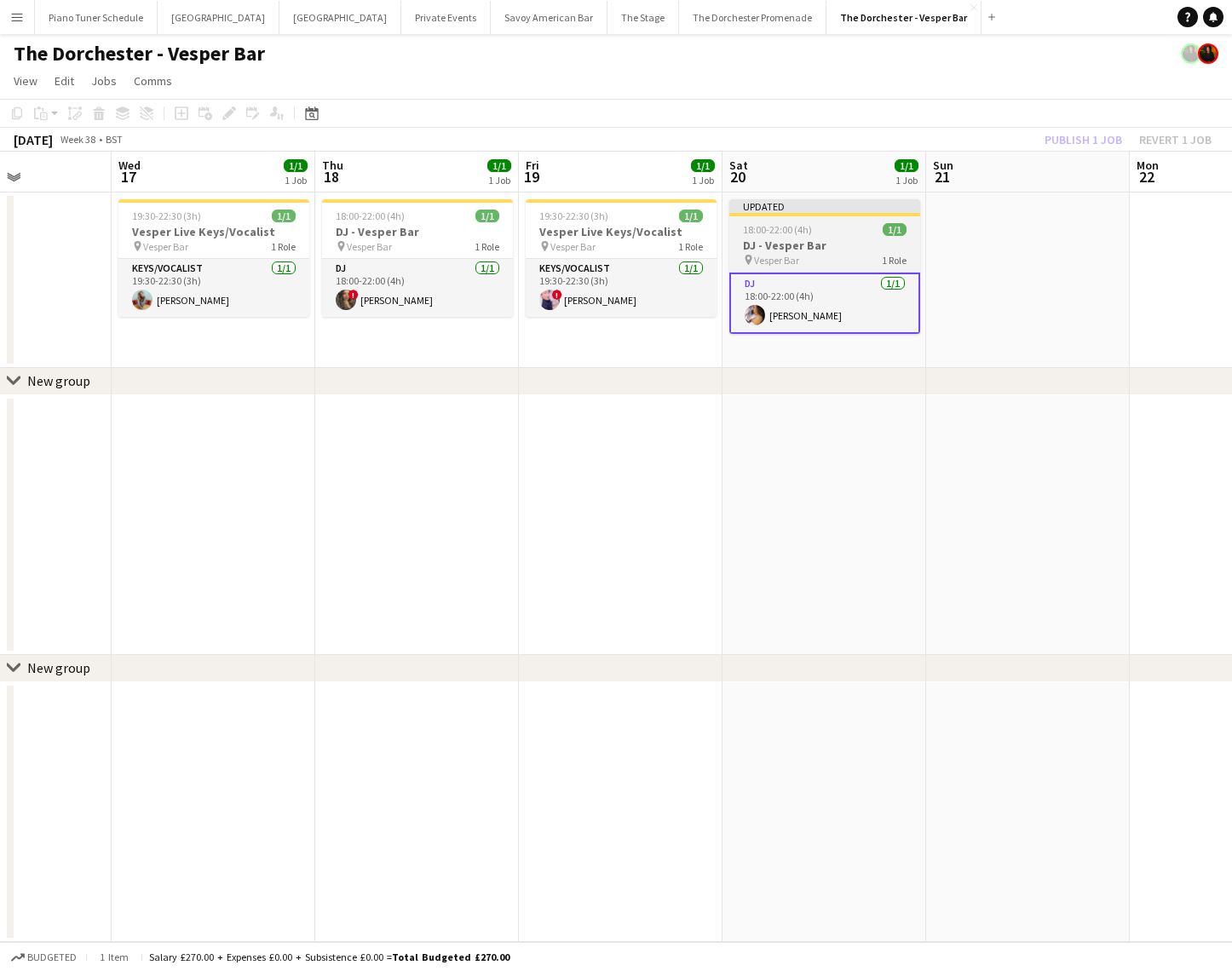
click at [811, 212] on div "Updated" at bounding box center [824, 207] width 191 height 14
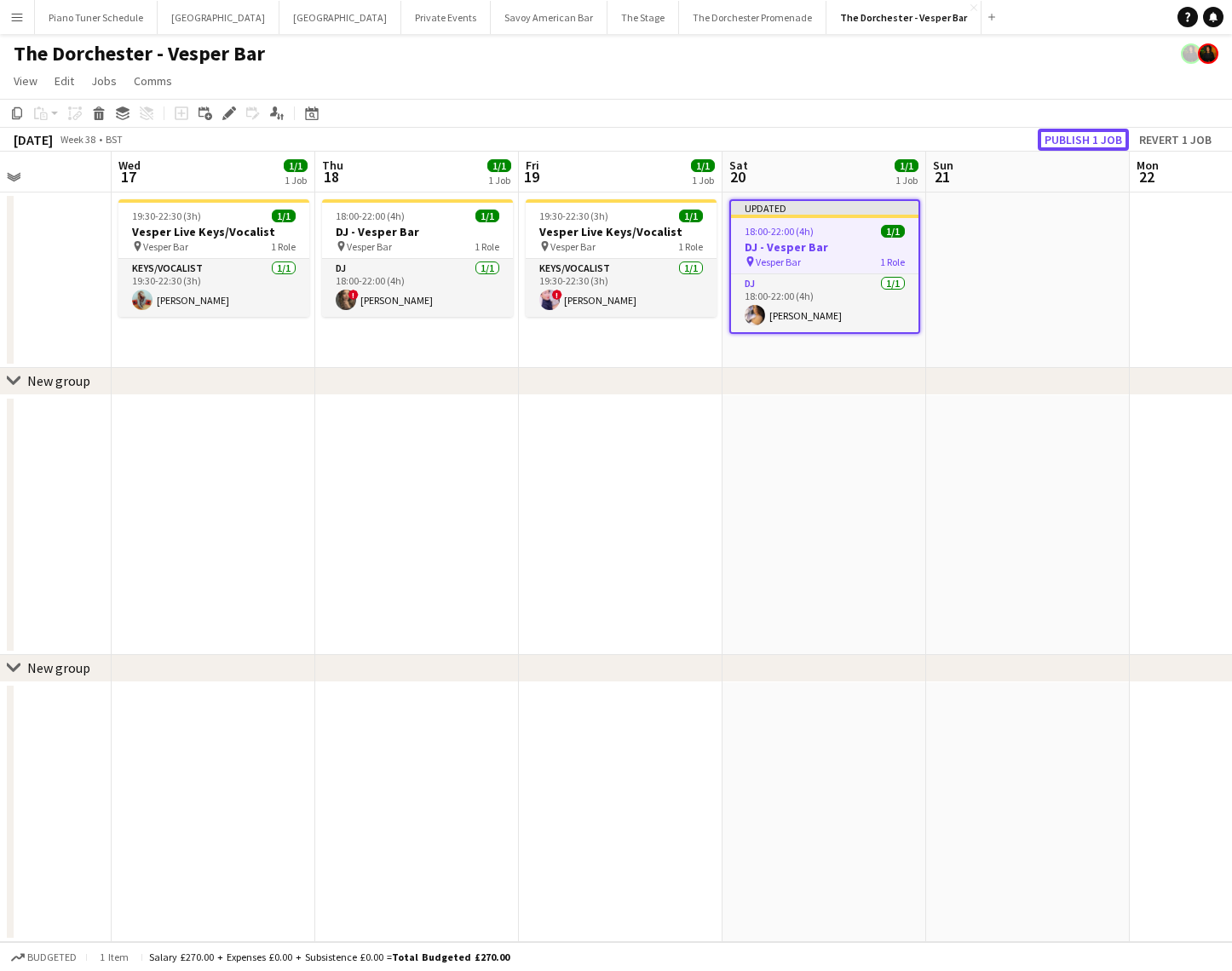
click at [1107, 135] on button "Publish 1 job" at bounding box center [1083, 140] width 91 height 22
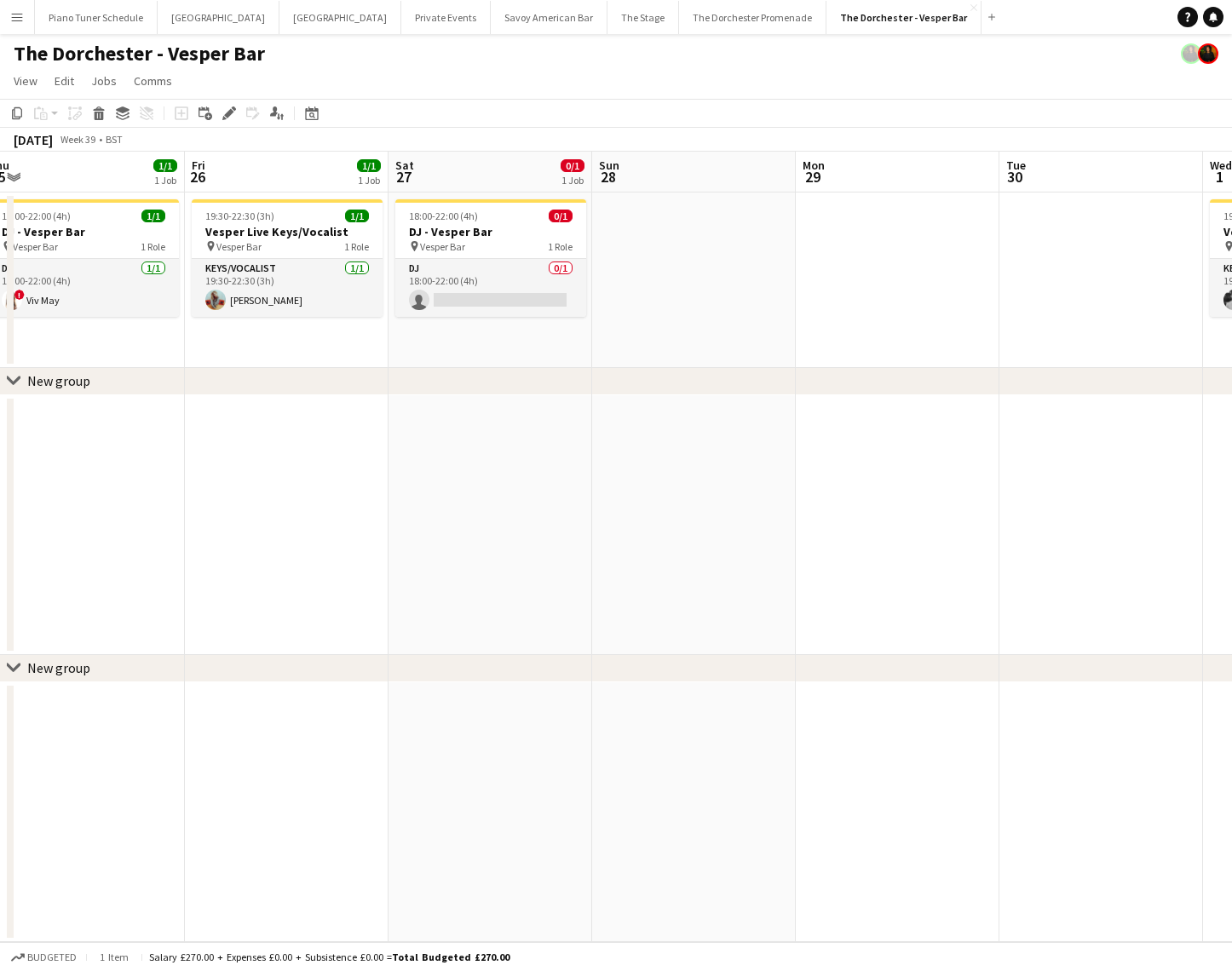
scroll to position [0, 626]
click at [509, 227] on h3 "DJ - Vesper Bar" at bounding box center [493, 231] width 191 height 15
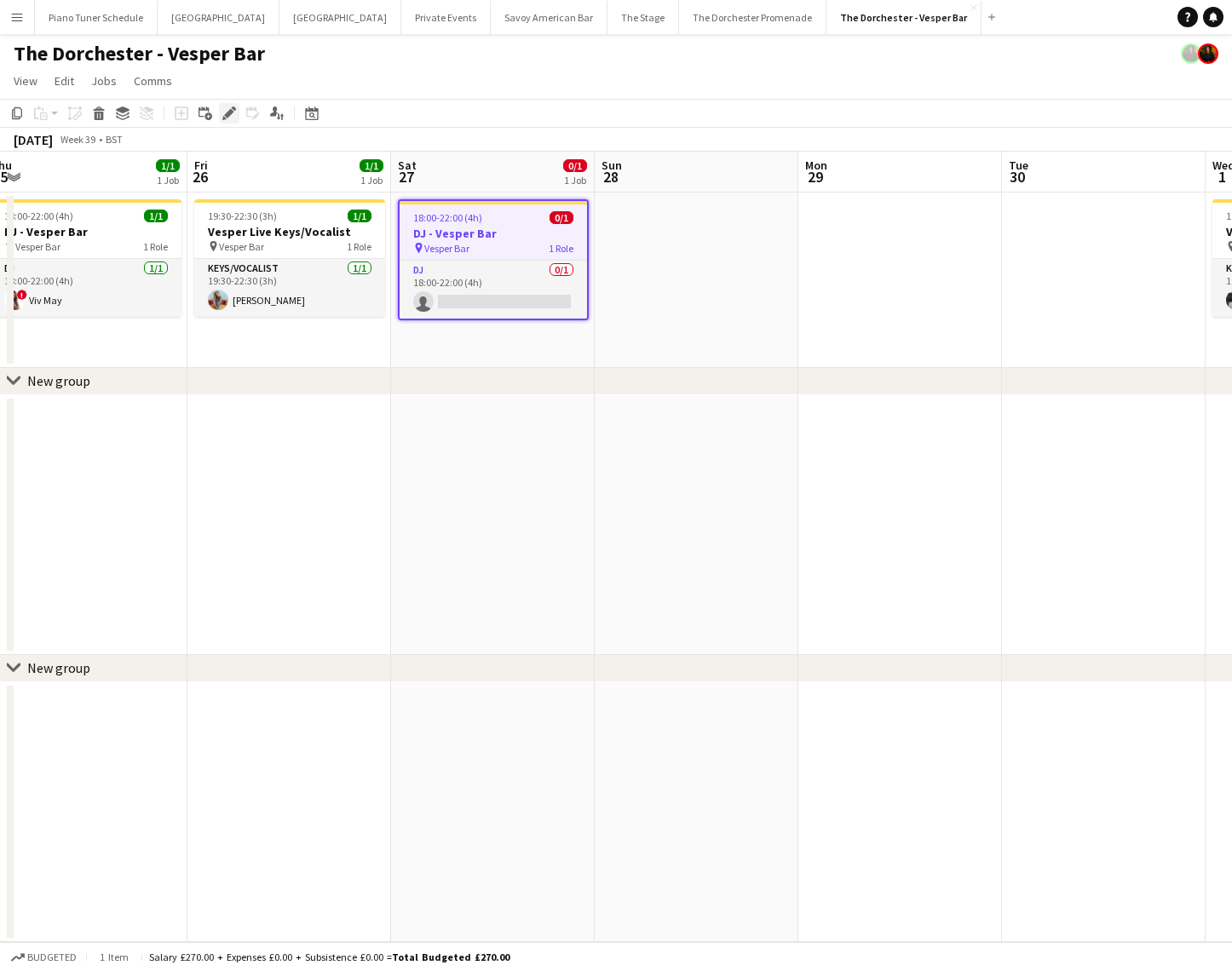
click at [230, 114] on icon at bounding box center [228, 113] width 9 height 9
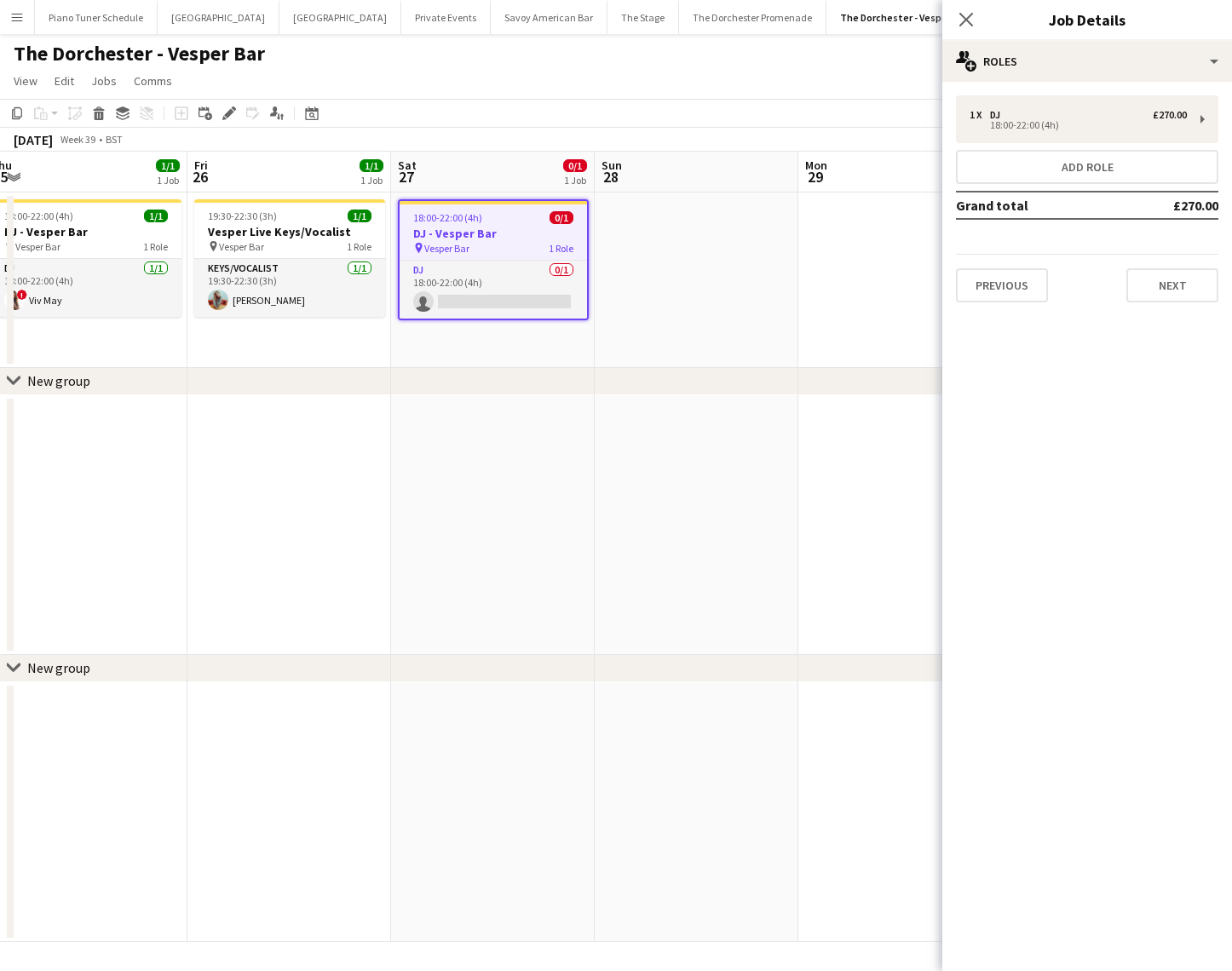
drag, startPoint x: 507, startPoint y: 285, endPoint x: 755, endPoint y: 266, distance: 248.7
click at [508, 285] on app-card-role "DJ 0/1 18:00-22:00 (4h) single-neutral-actions" at bounding box center [492, 290] width 188 height 58
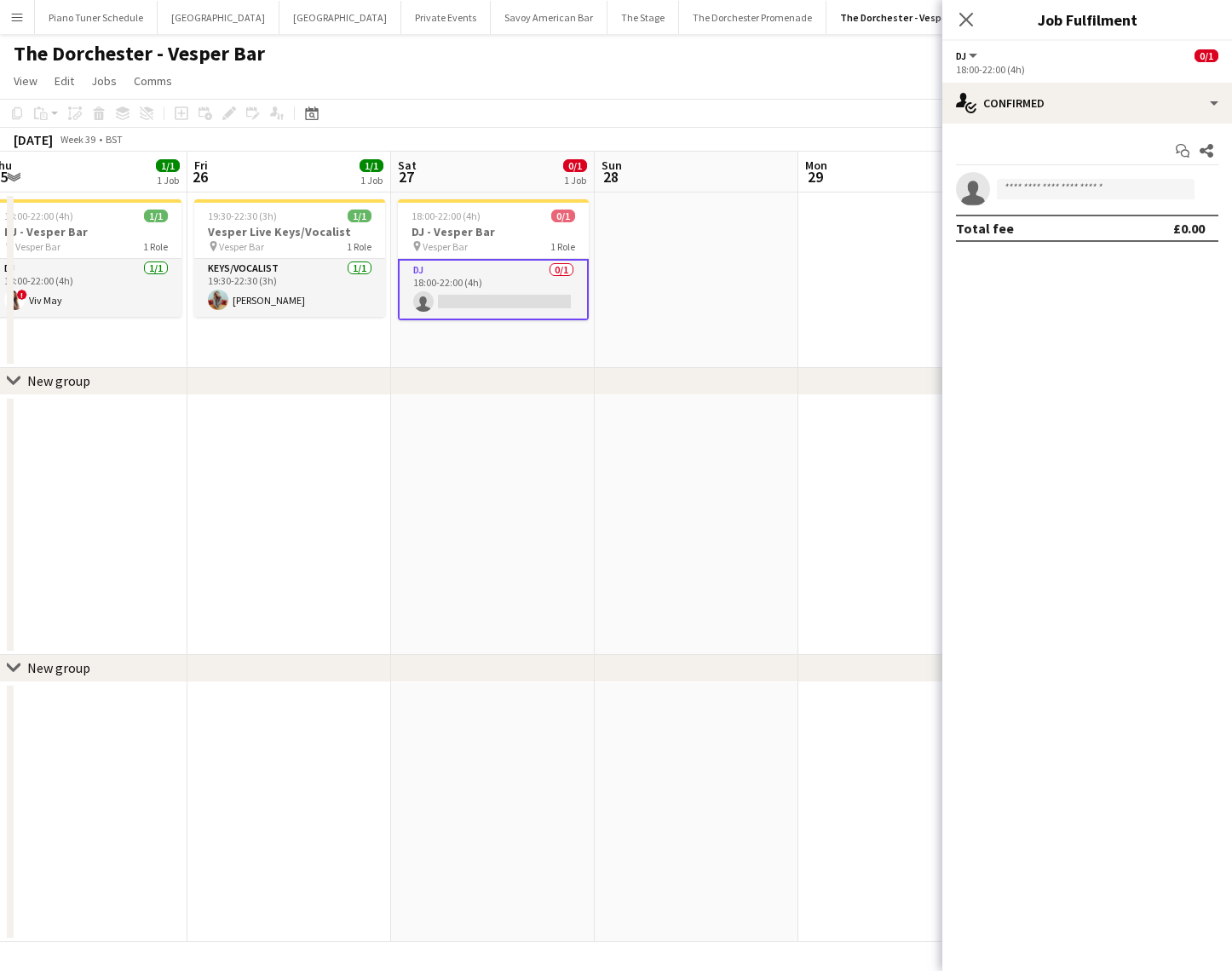
scroll to position [0, 626]
click at [1196, 111] on div "single-neutral-actions-check-2 Confirmed" at bounding box center [1087, 102] width 290 height 41
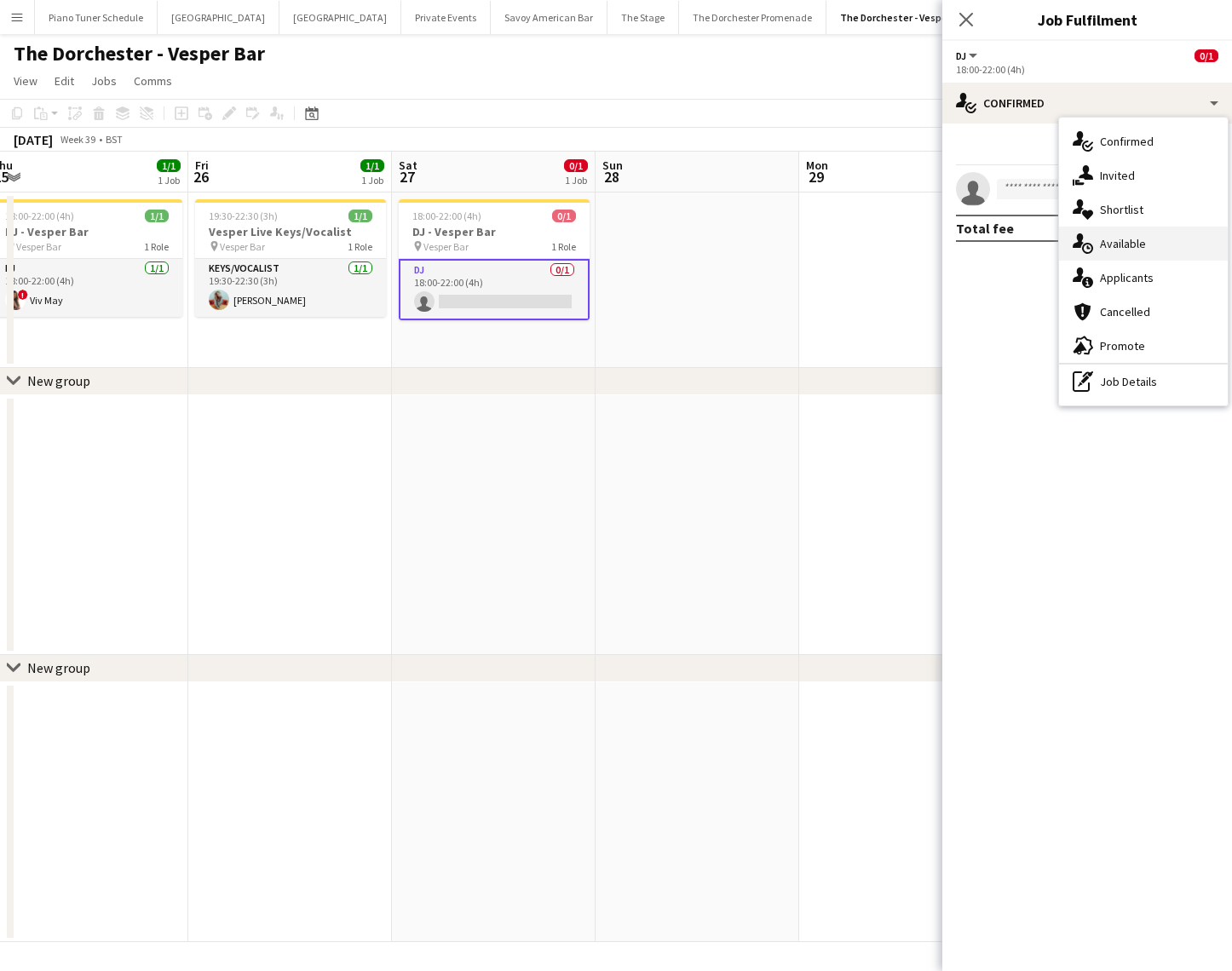
click at [1150, 237] on div "single-neutral-actions-upload Available" at bounding box center [1144, 243] width 169 height 34
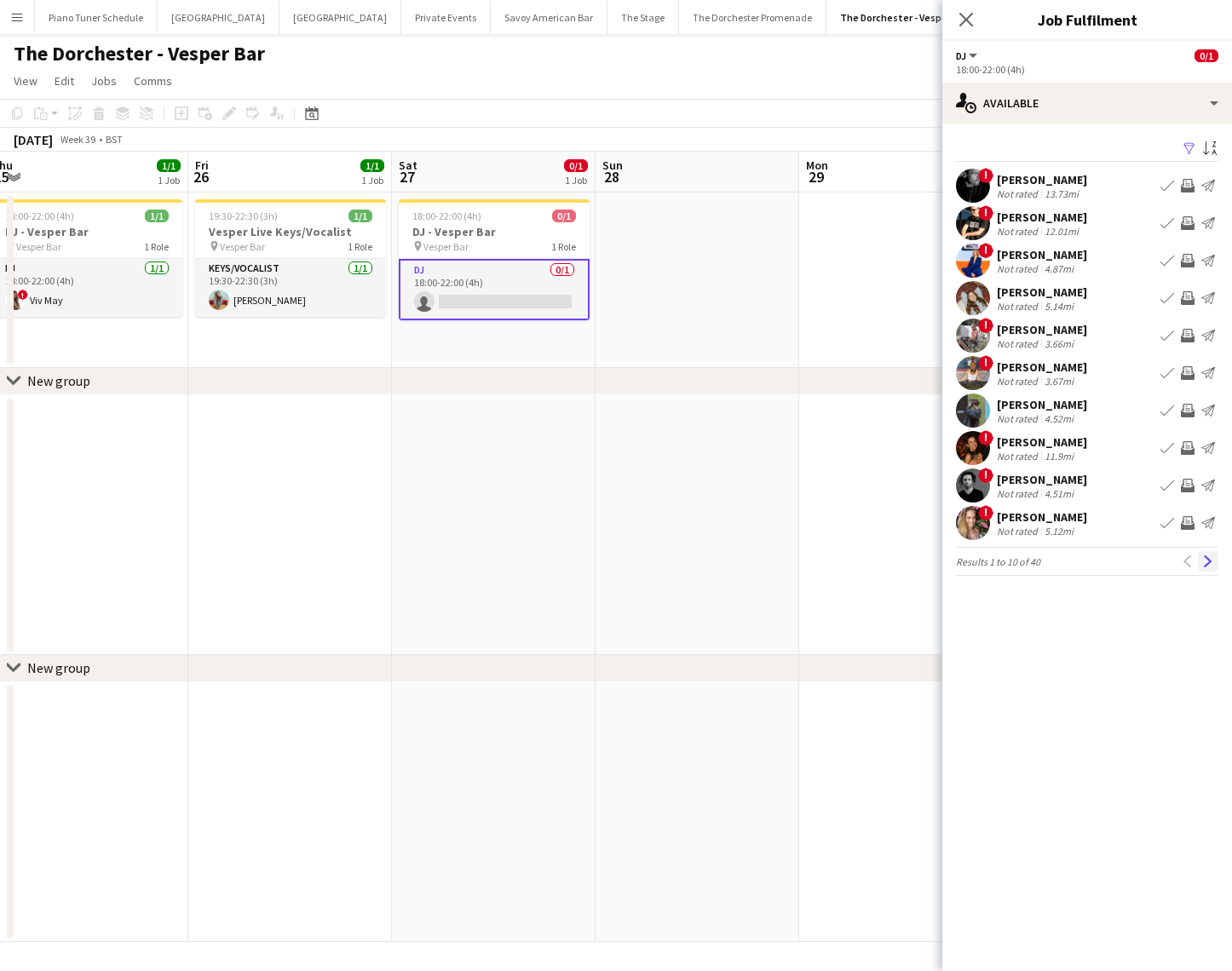
click at [1201, 560] on button "Next" at bounding box center [1207, 561] width 21 height 21
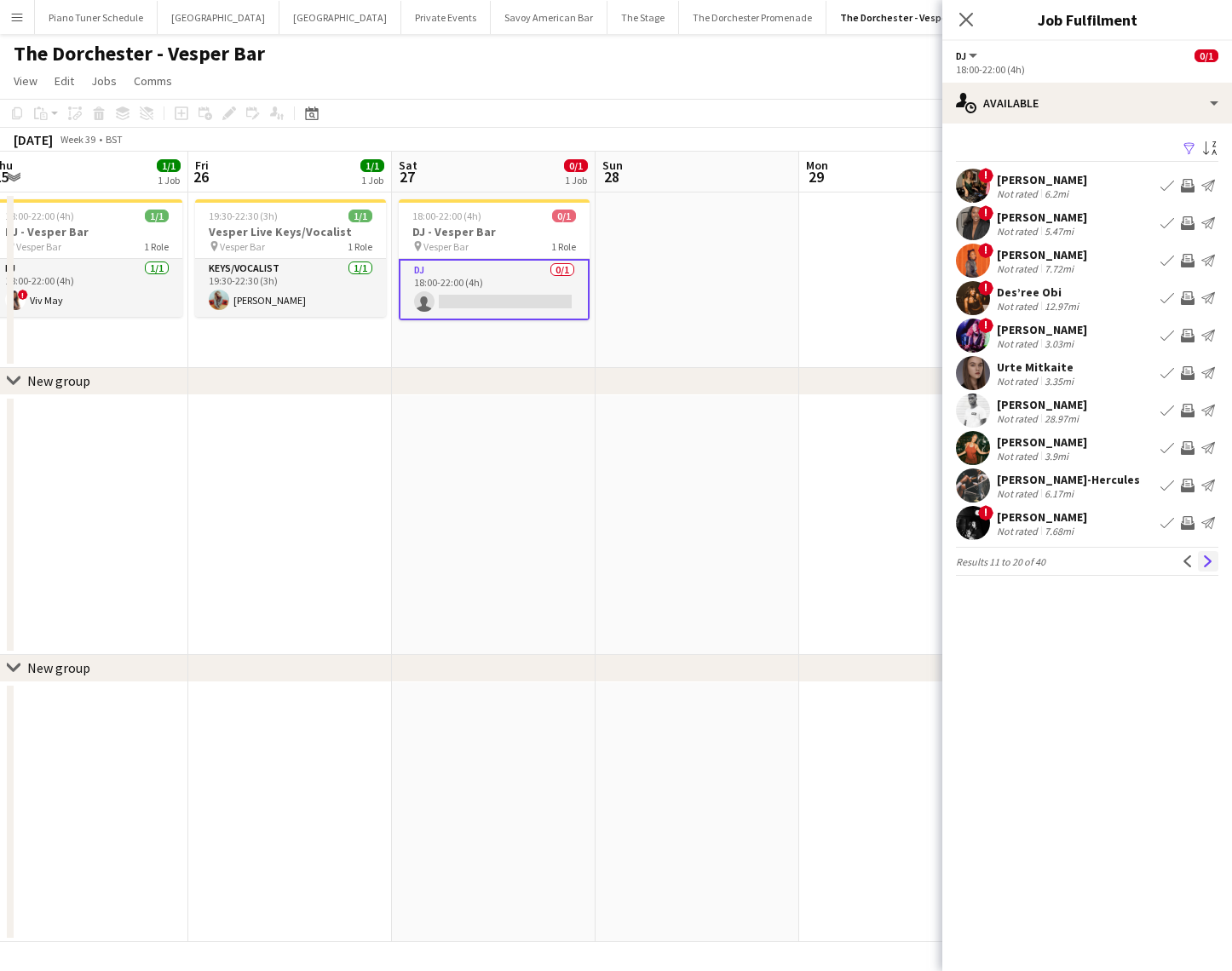
click at [1202, 564] on app-icon "Next" at bounding box center [1208, 561] width 12 height 12
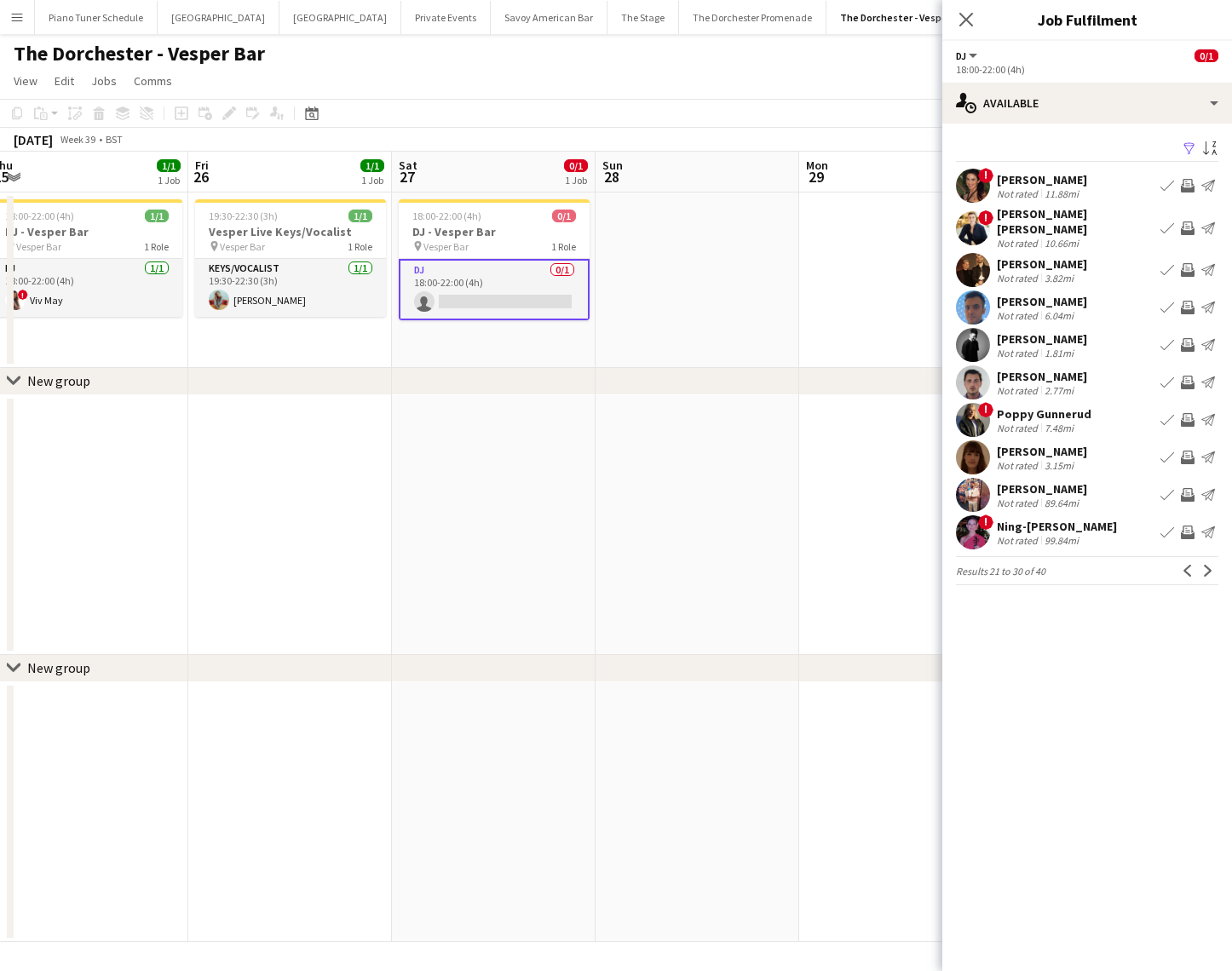
click at [1202, 565] on app-icon "Next" at bounding box center [1208, 571] width 12 height 12
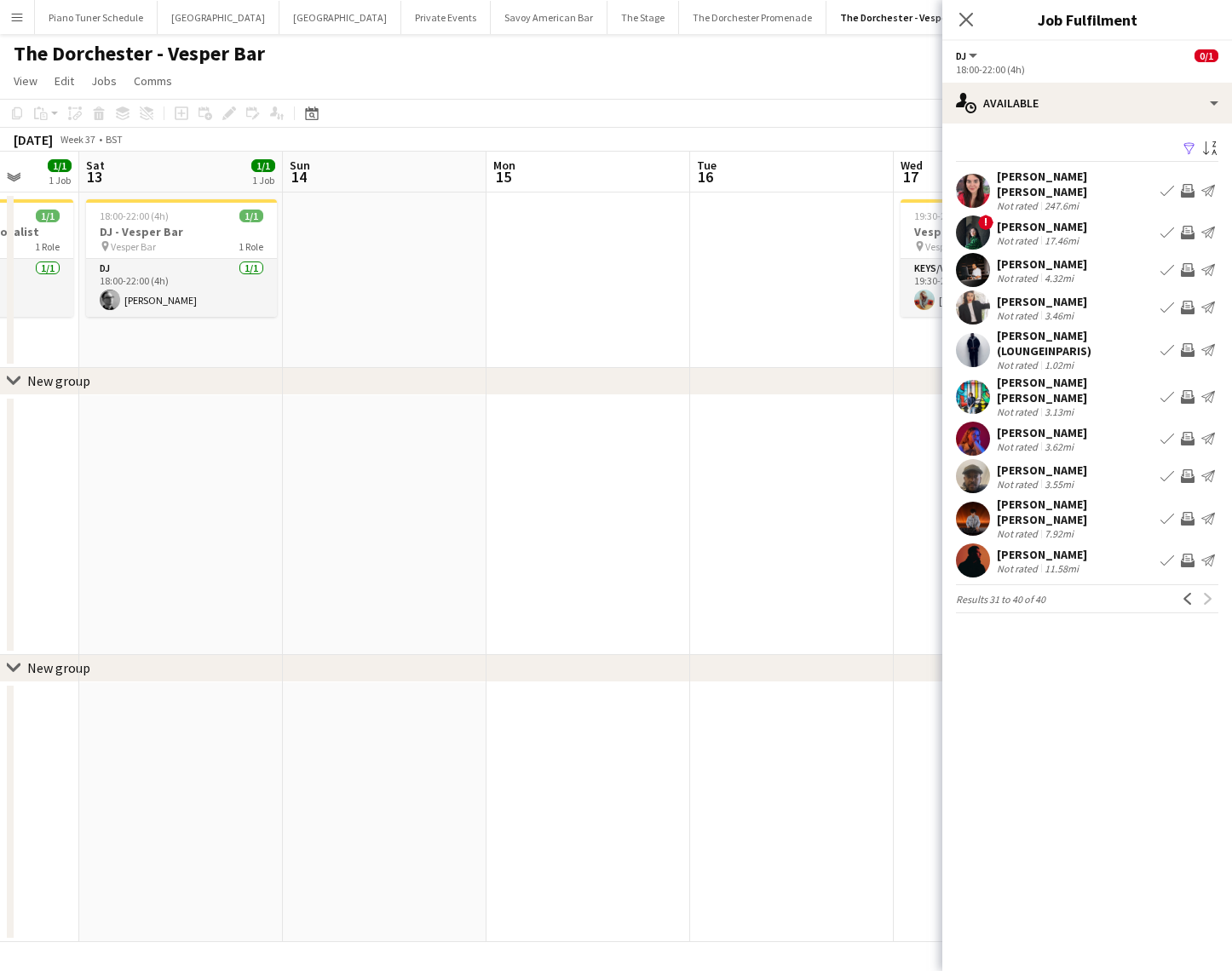
scroll to position [0, 528]
click at [19, 20] on app-icon "Menu" at bounding box center [17, 17] width 14 height 14
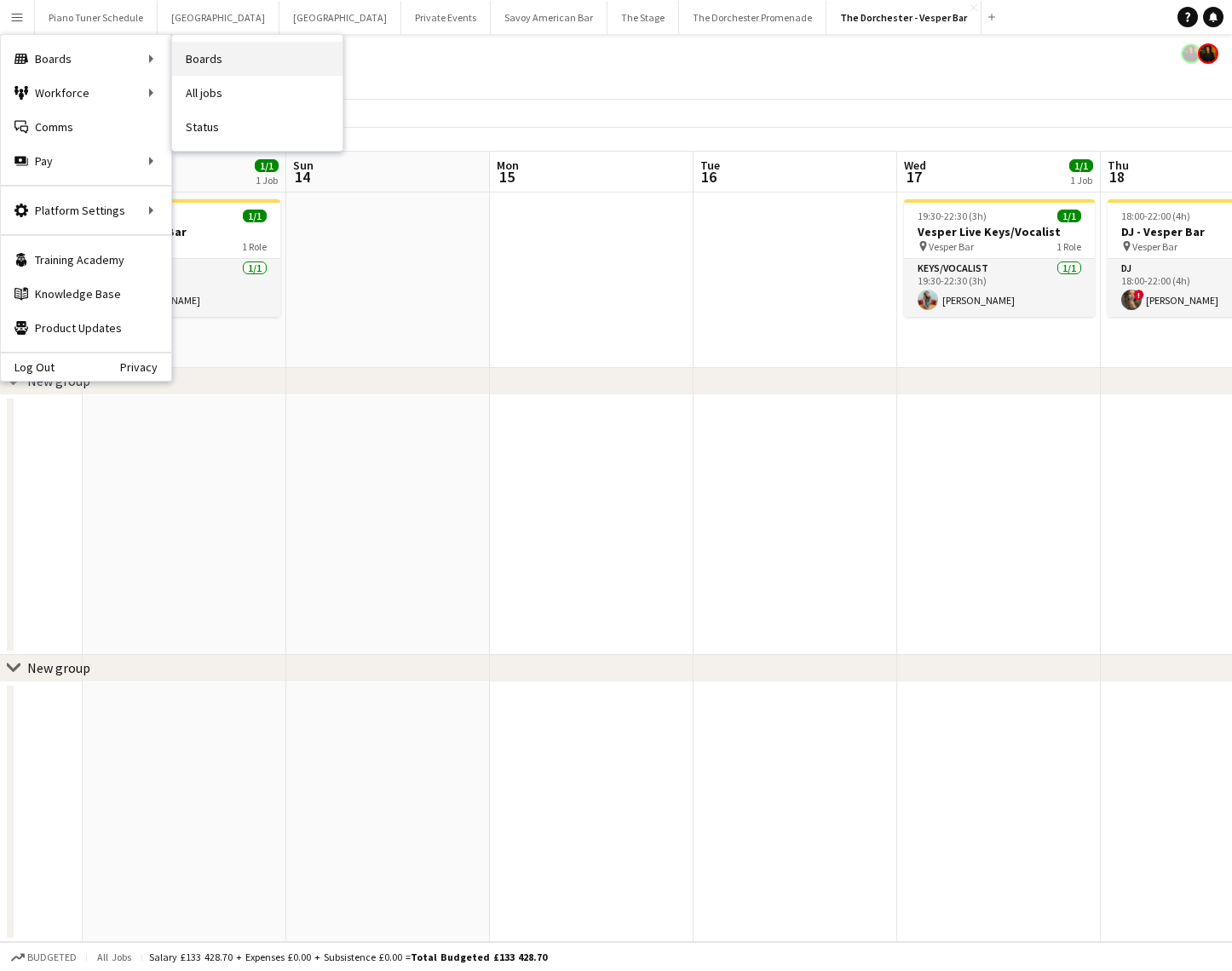
click at [274, 69] on link "Boards" at bounding box center [257, 59] width 171 height 34
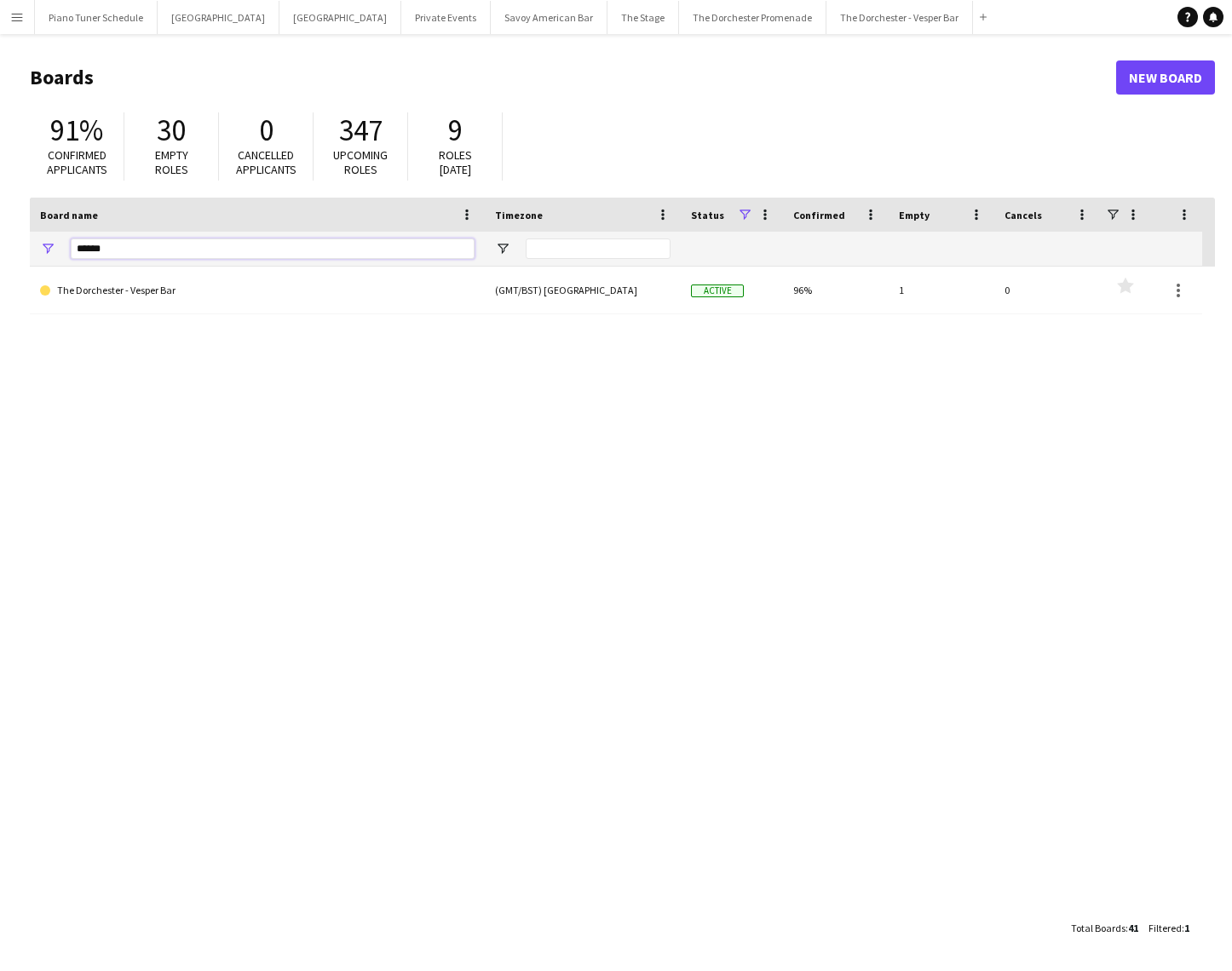
drag, startPoint x: 123, startPoint y: 253, endPoint x: 30, endPoint y: 253, distance: 93.0
click at [30, 253] on div "******" at bounding box center [257, 248] width 455 height 34
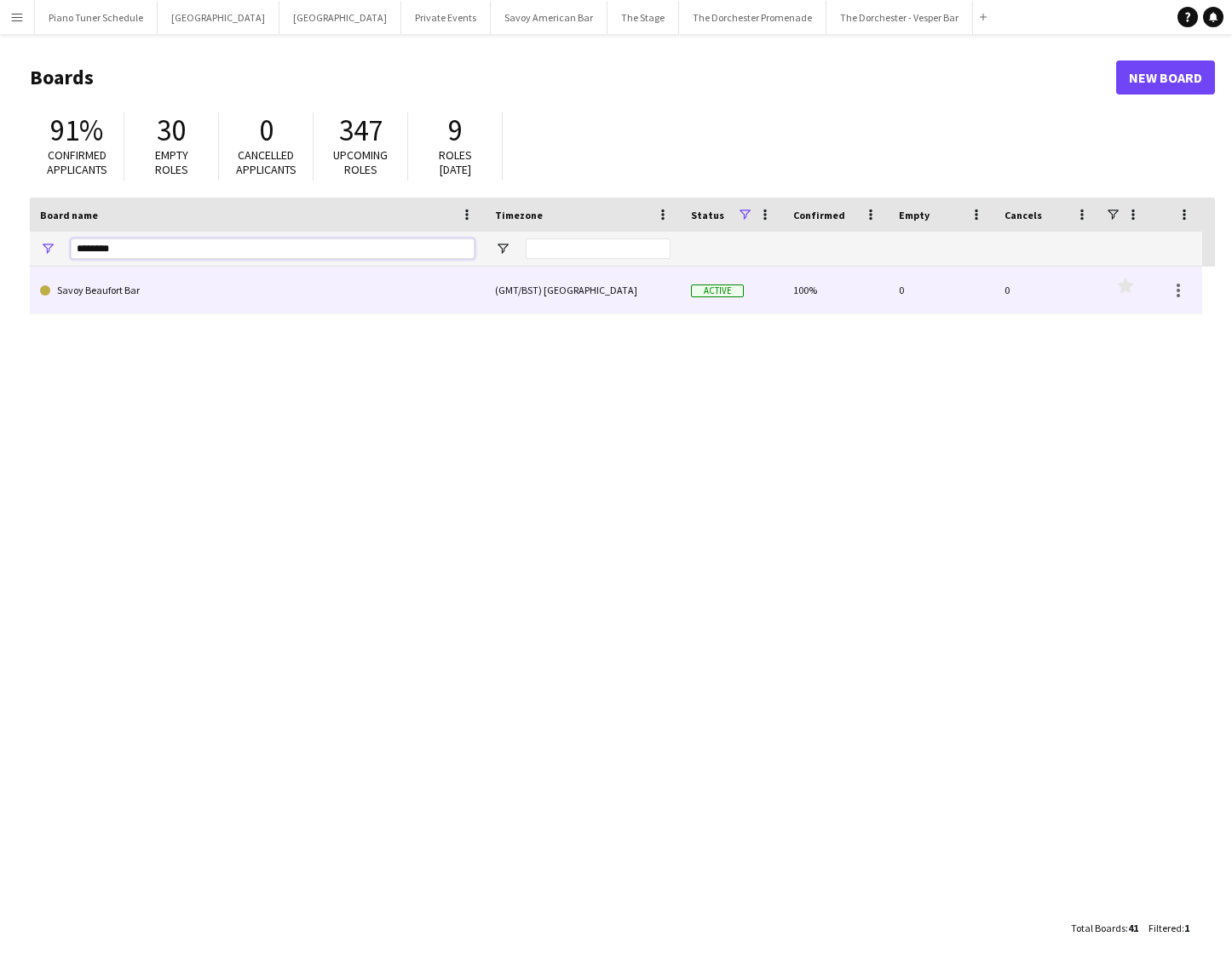
type input "********"
click at [177, 291] on link "Savoy Beaufort Bar" at bounding box center [257, 291] width 435 height 48
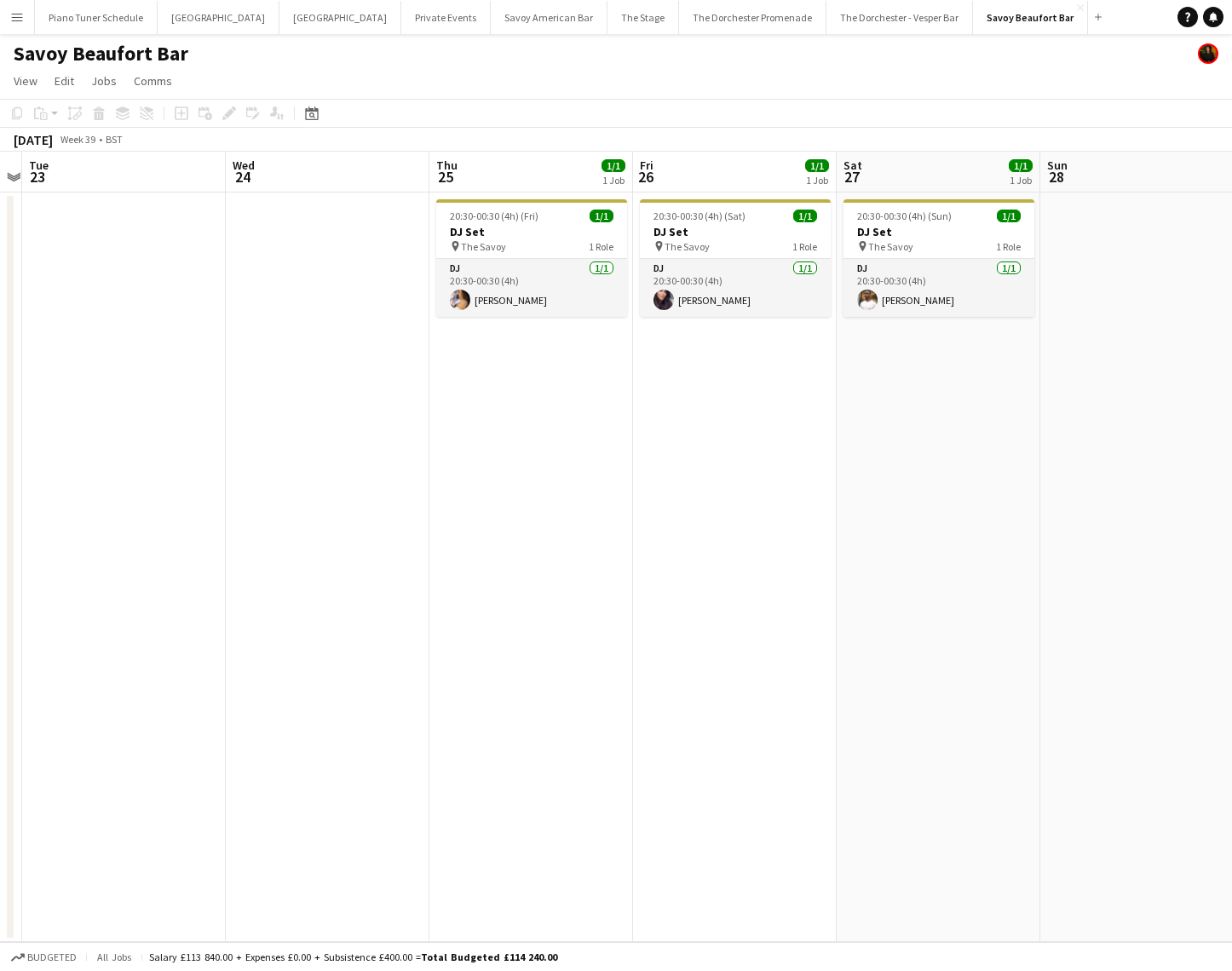
scroll to position [0, 798]
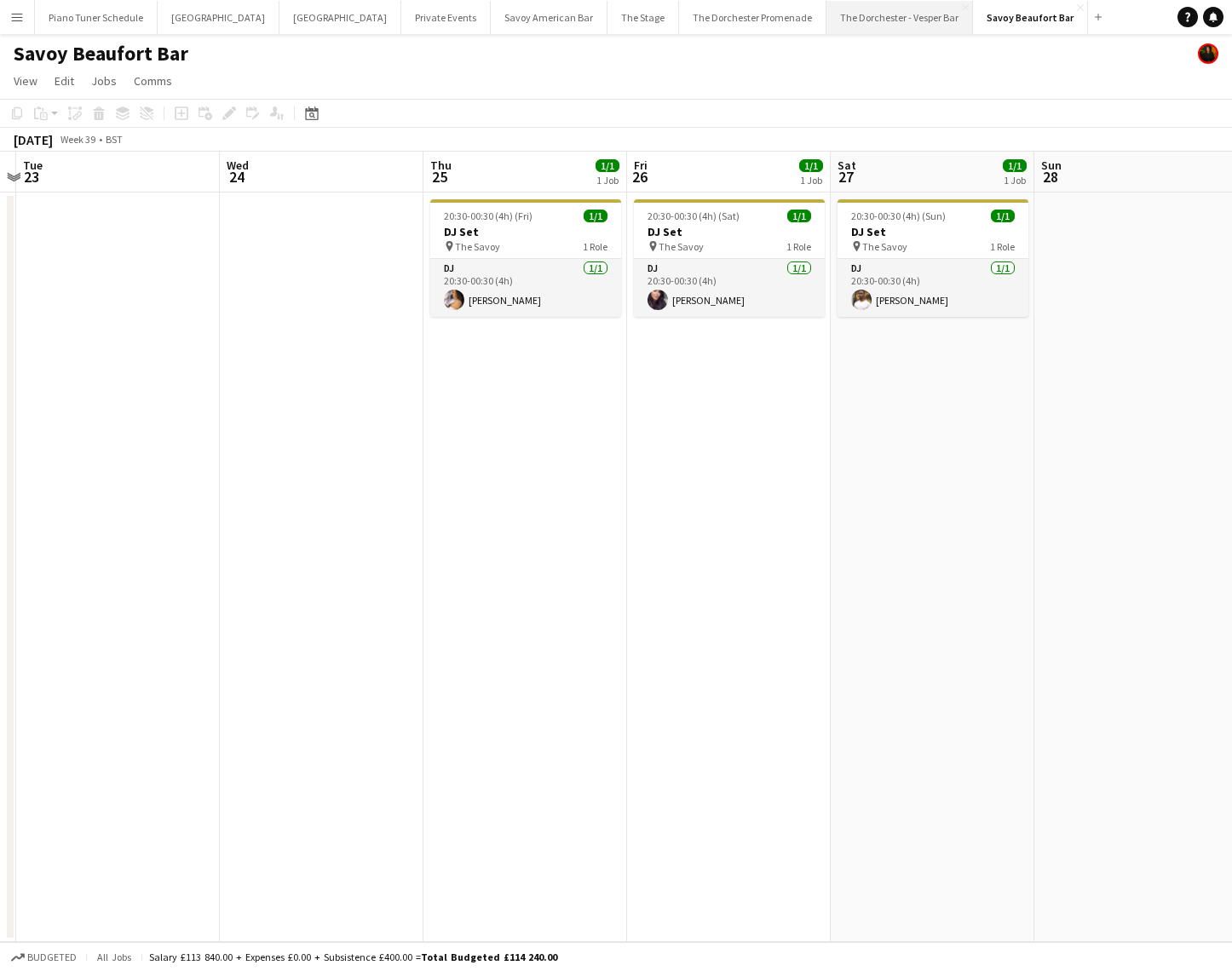
click at [826, 23] on button "The Dorchester - Vesper Bar Close" at bounding box center [899, 17] width 147 height 33
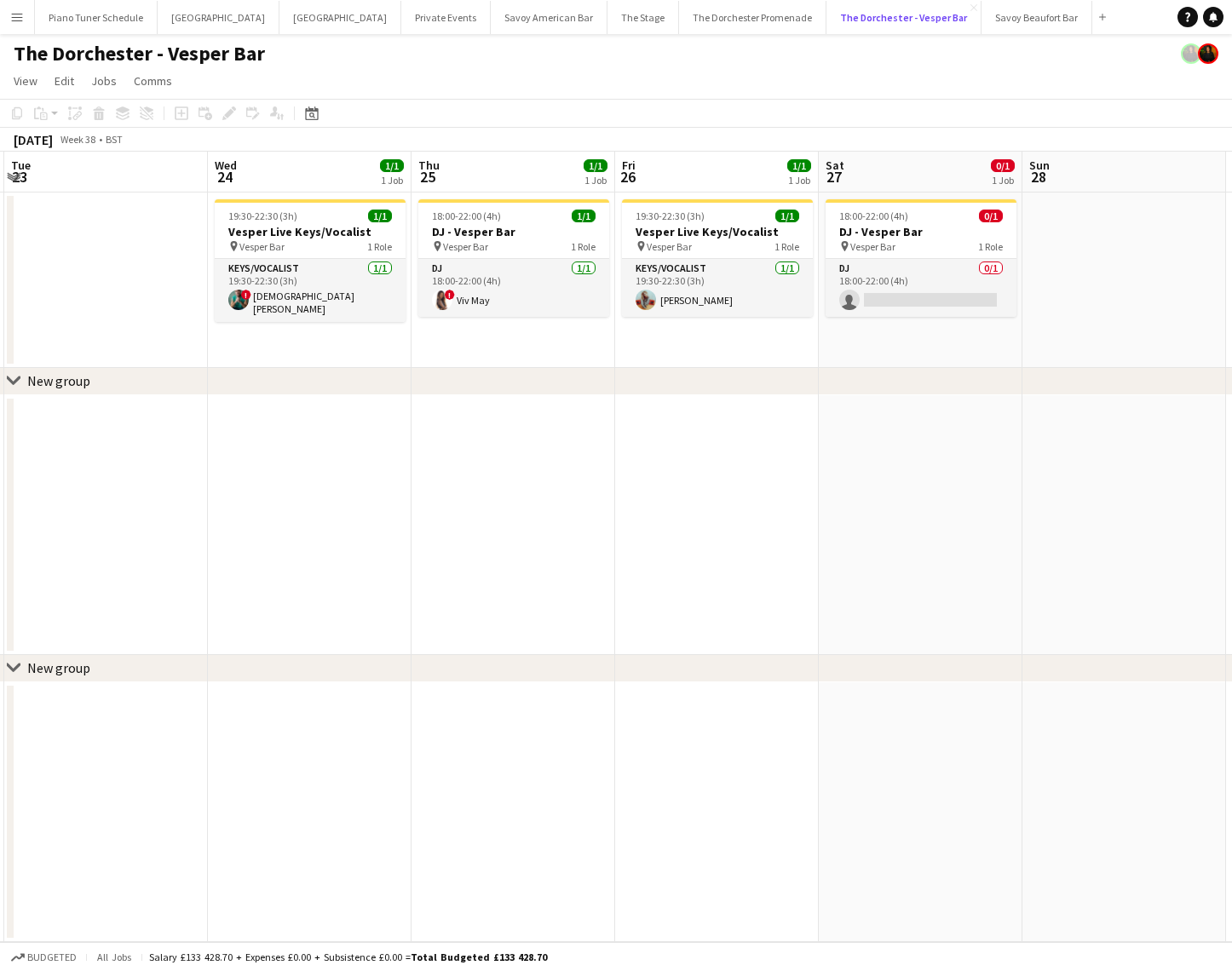
scroll to position [0, 835]
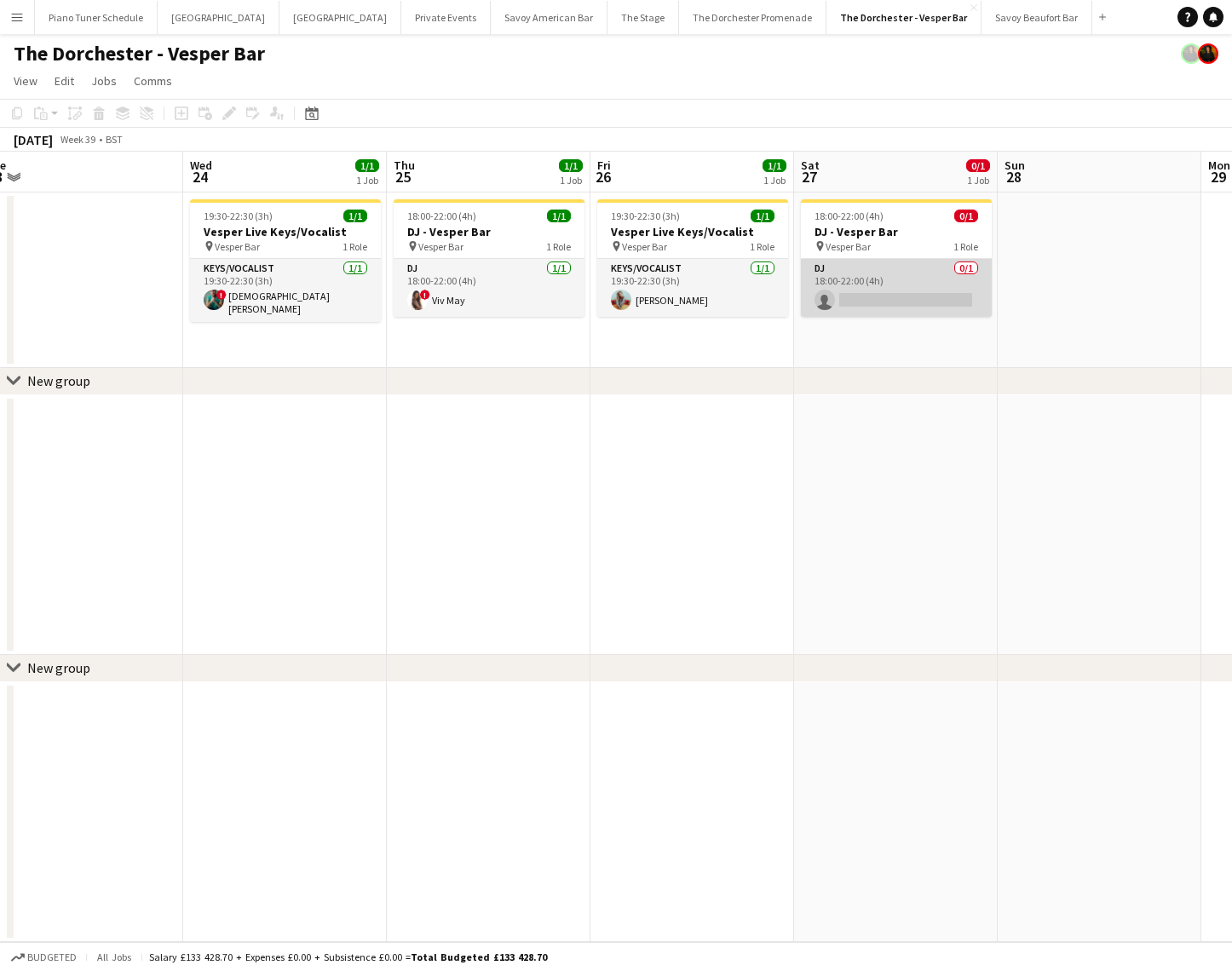
click at [850, 261] on app-card-role "DJ 0/1 18:00-22:00 (4h) single-neutral-actions" at bounding box center [896, 288] width 191 height 58
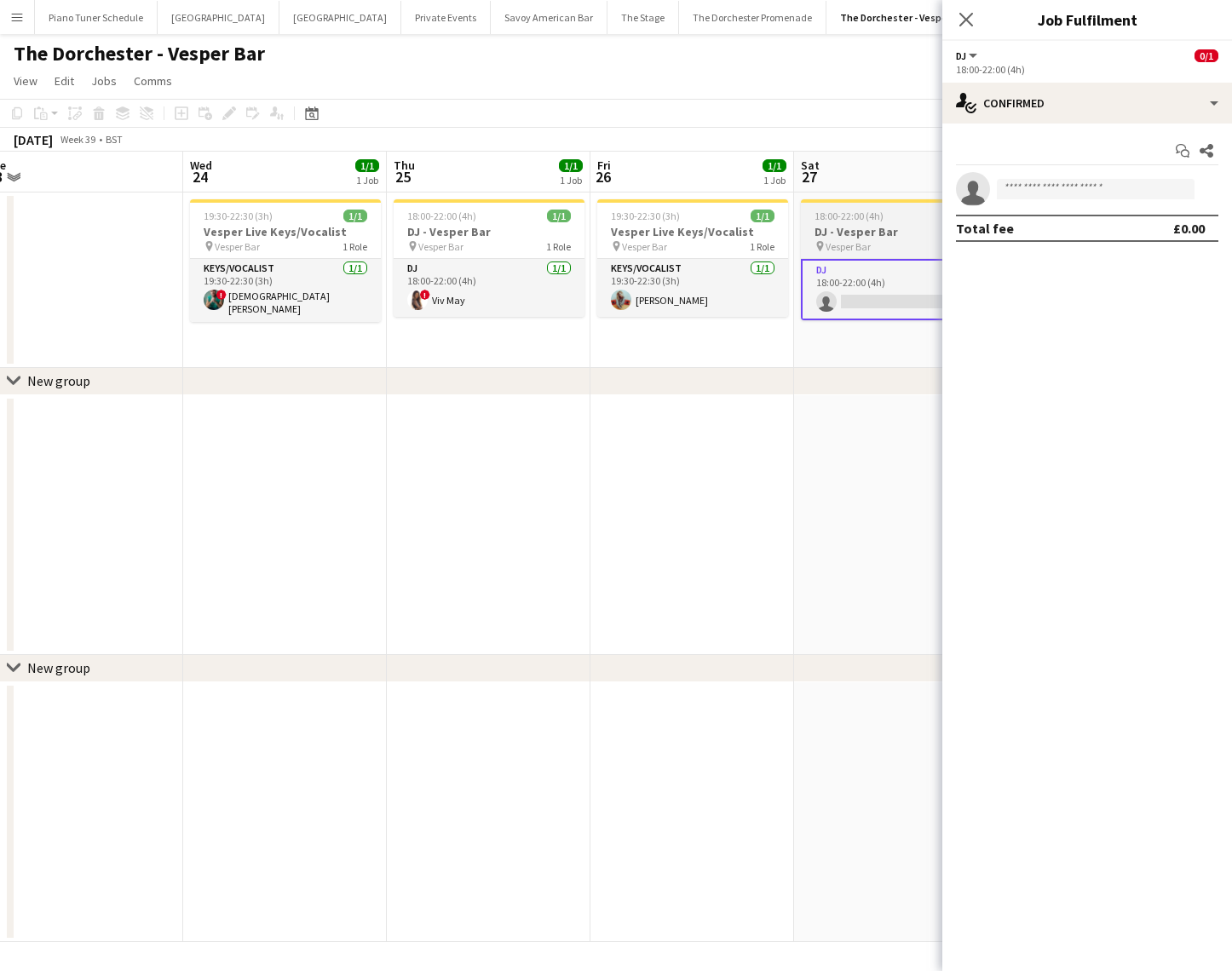
click at [850, 229] on h3 "DJ - Vesper Bar" at bounding box center [896, 231] width 191 height 15
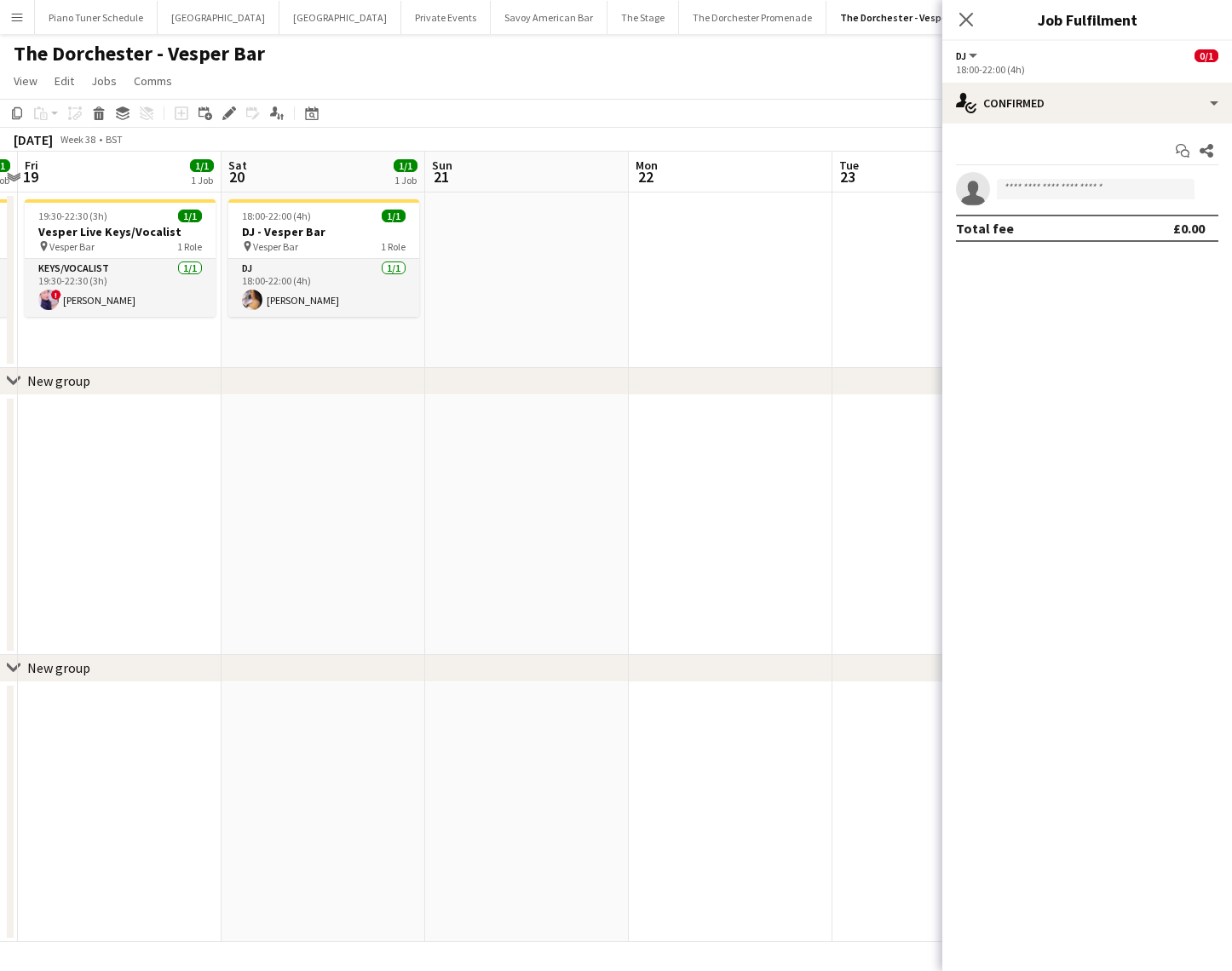
scroll to position [0, 372]
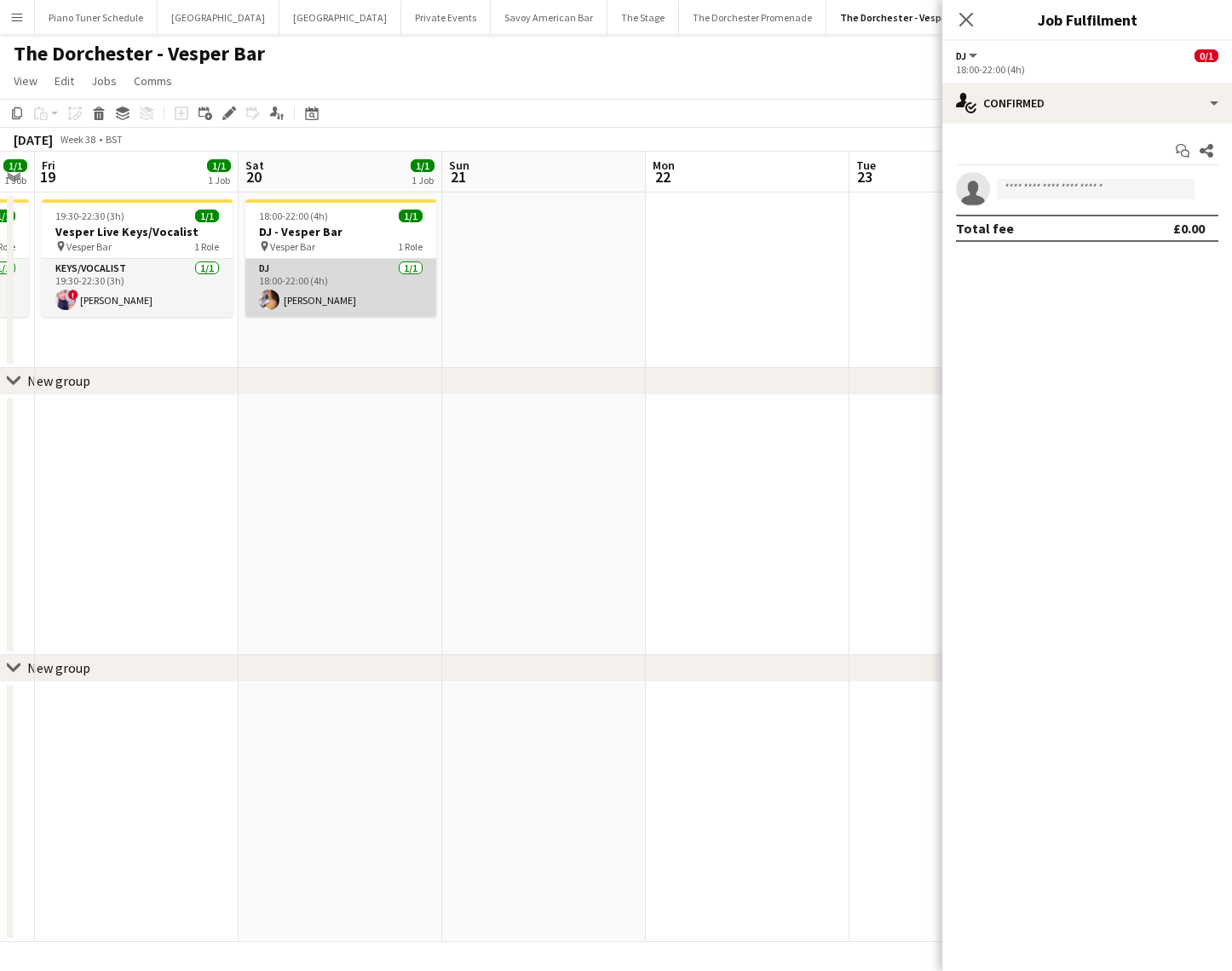
click at [327, 285] on app-card-role "DJ [DATE] 18:00-22:00 (4h) [PERSON_NAME]" at bounding box center [341, 288] width 191 height 58
